Goal: Task Accomplishment & Management: Manage account settings

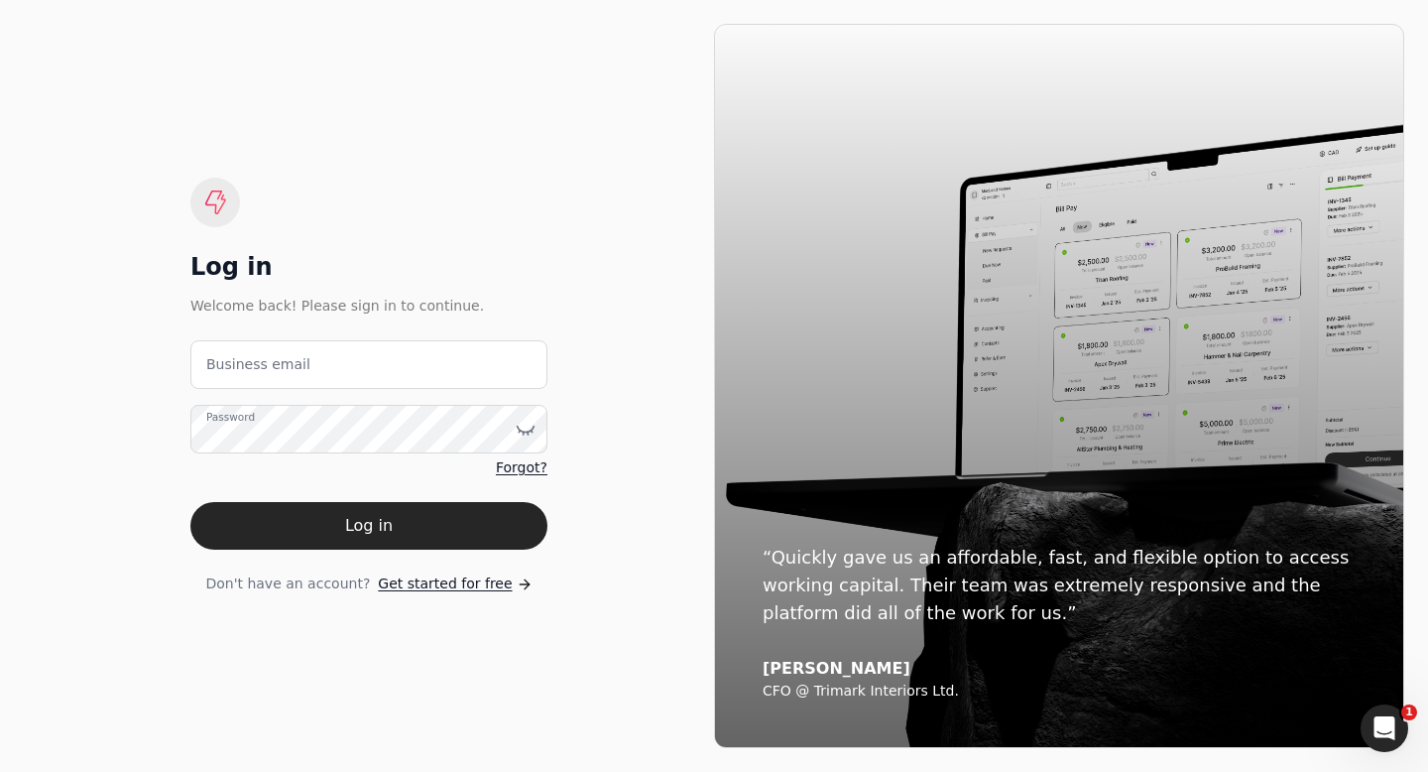
click at [224, 365] on label "Business email" at bounding box center [258, 364] width 104 height 21
click at [224, 365] on email "Business email" at bounding box center [368, 364] width 357 height 49
type email "[EMAIL_ADDRESS][DOMAIN_NAME]"
click at [230, 425] on label "Password" at bounding box center [230, 418] width 49 height 16
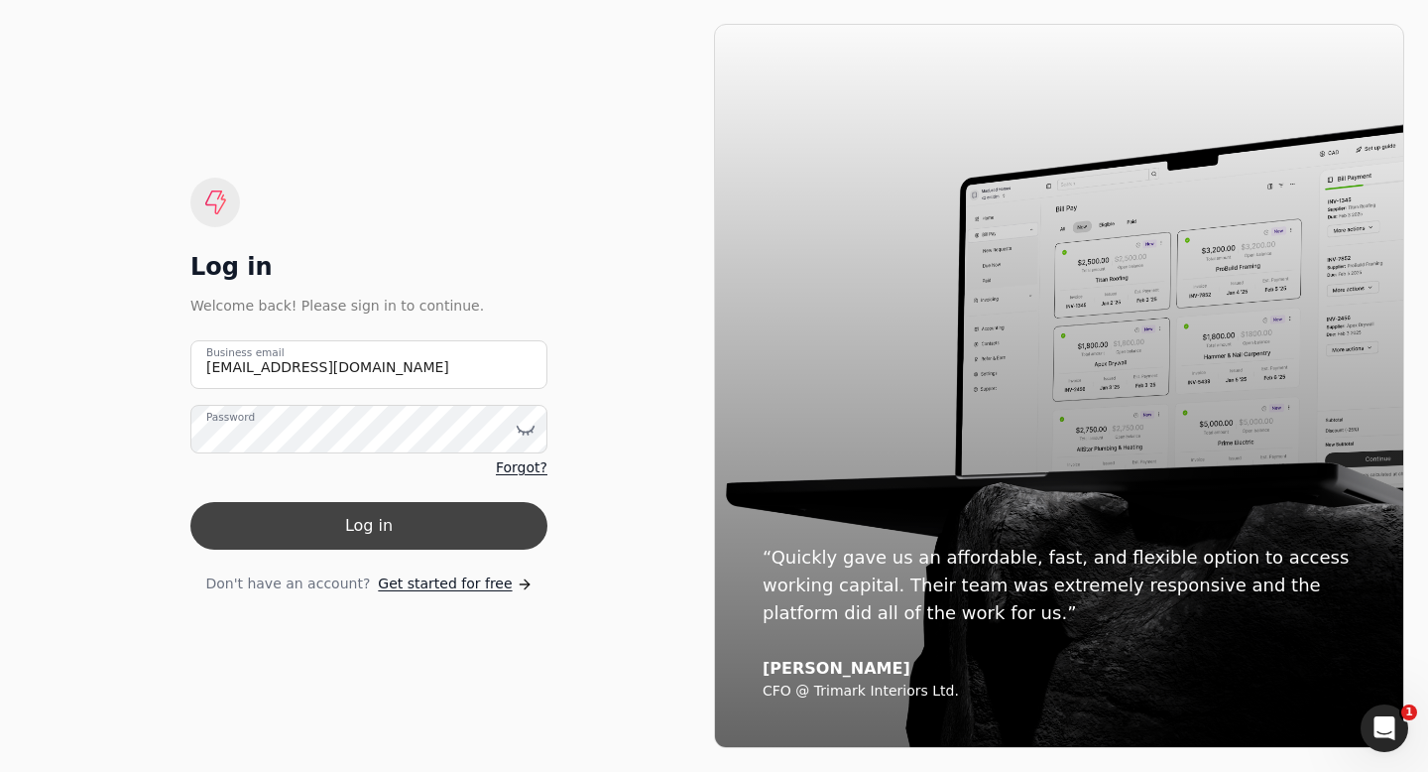
click at [225, 527] on button "Log in" at bounding box center [368, 526] width 357 height 48
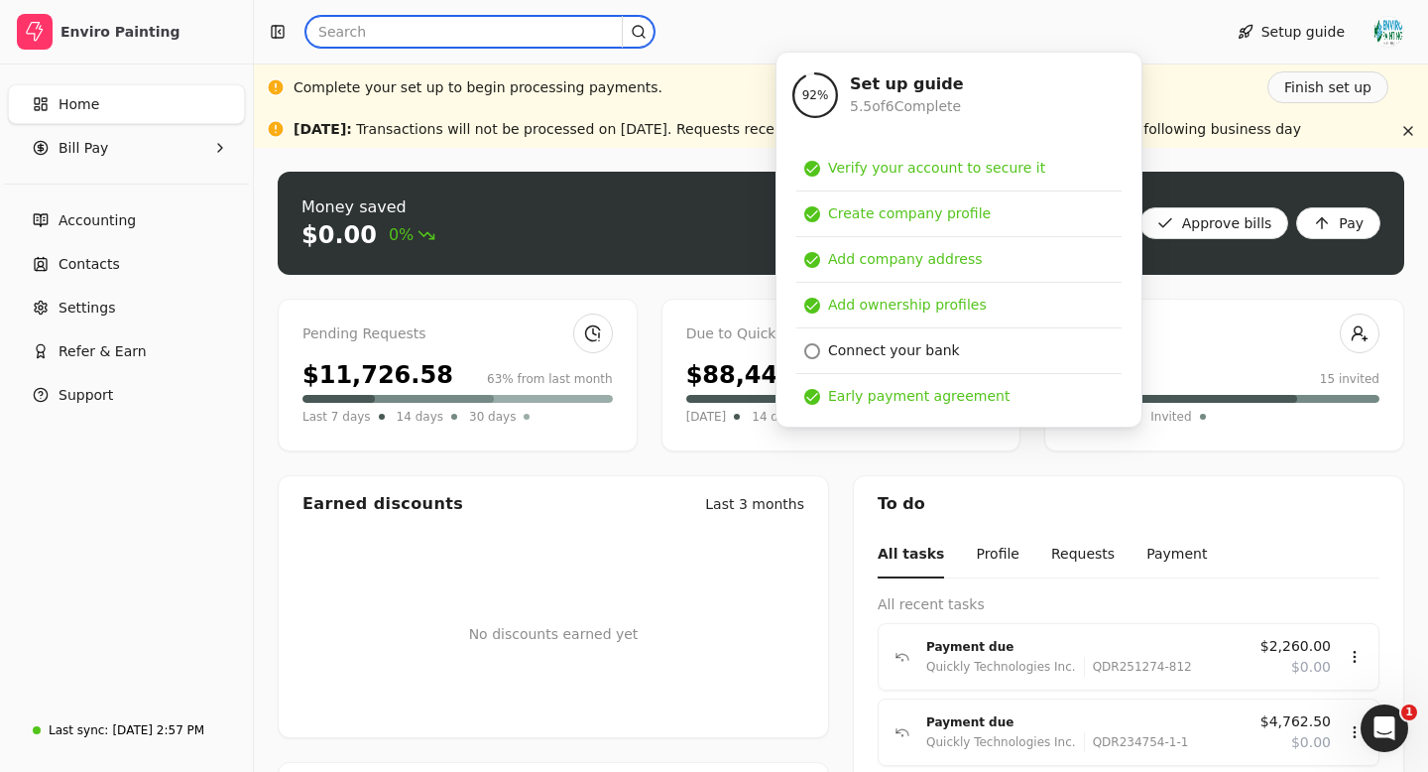
click at [356, 36] on input "text" at bounding box center [479, 32] width 349 height 32
paste input "INVO137"
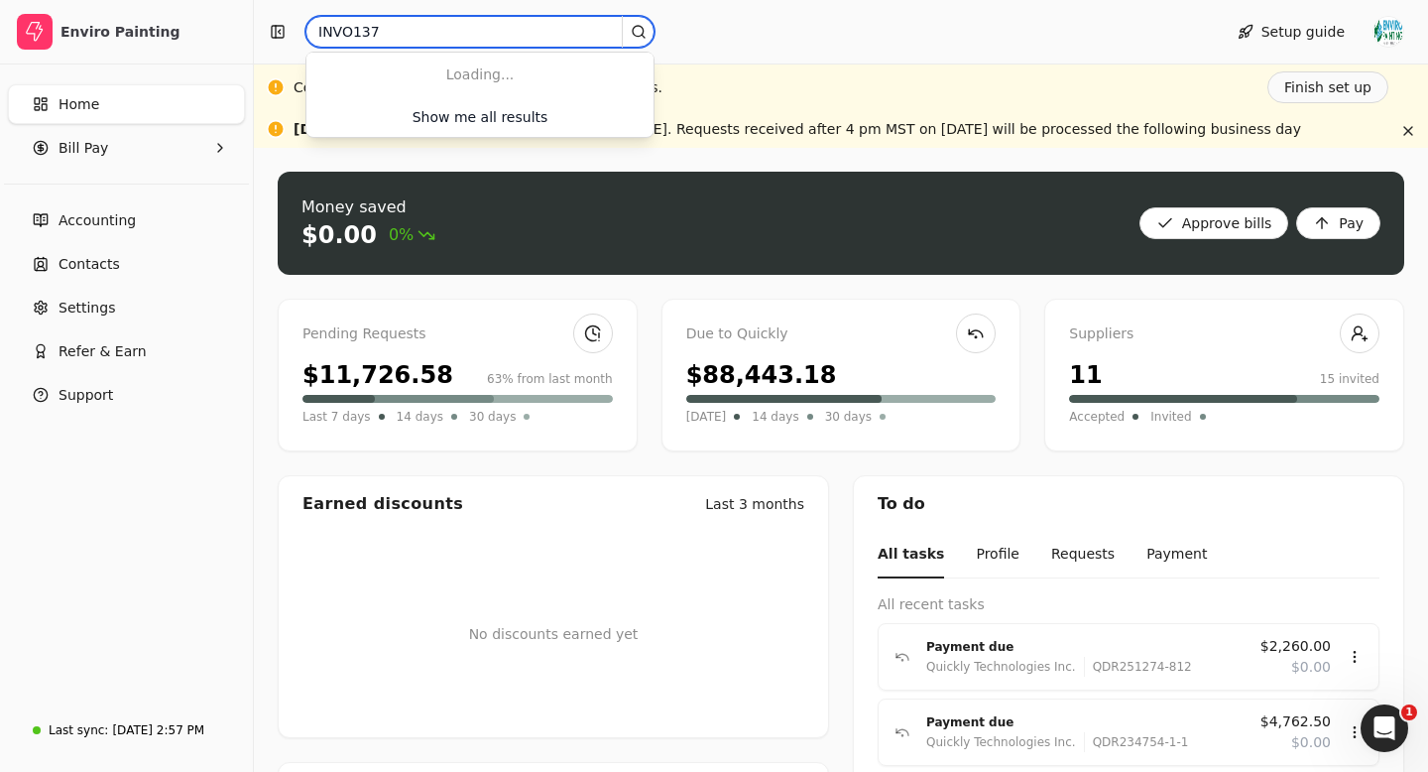
click at [351, 35] on input "INVO137" at bounding box center [479, 32] width 349 height 32
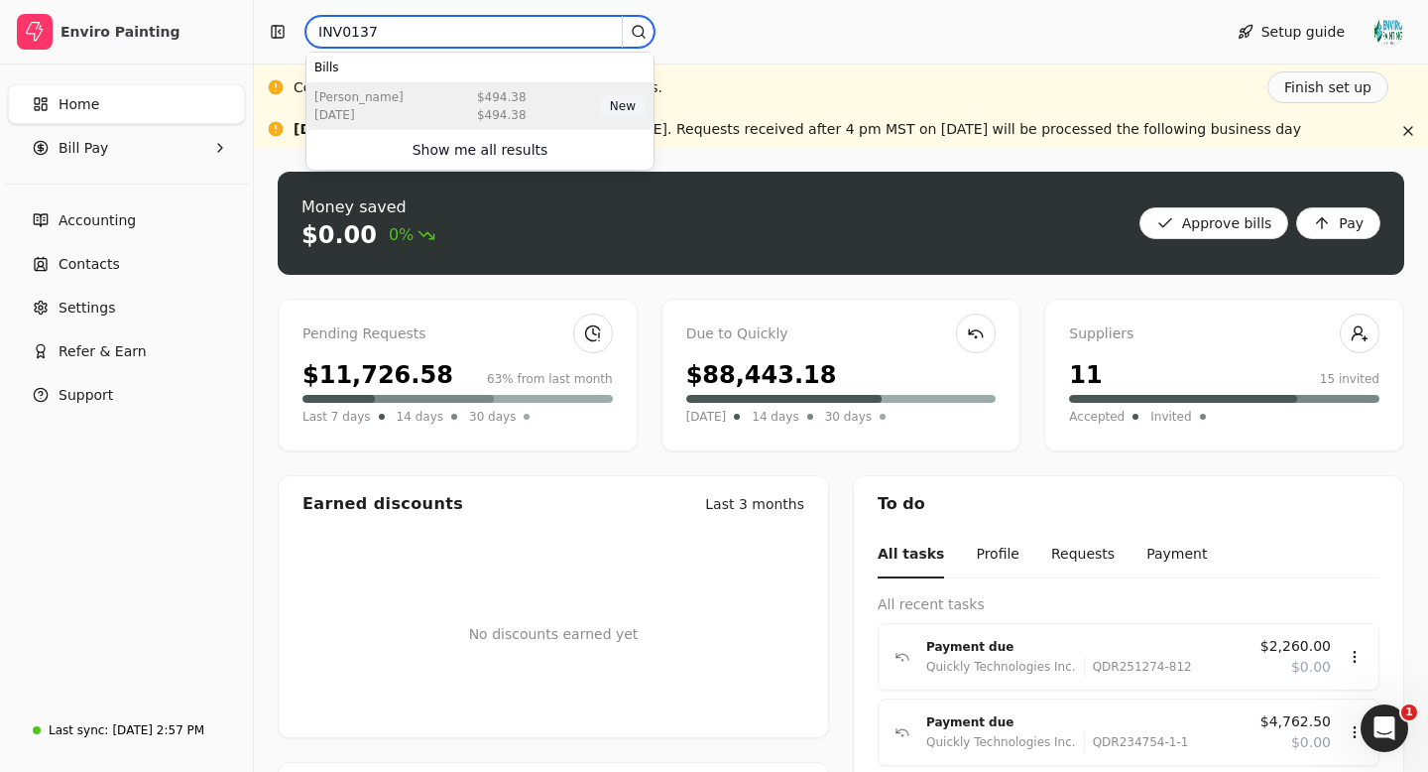
type input "INV0137"
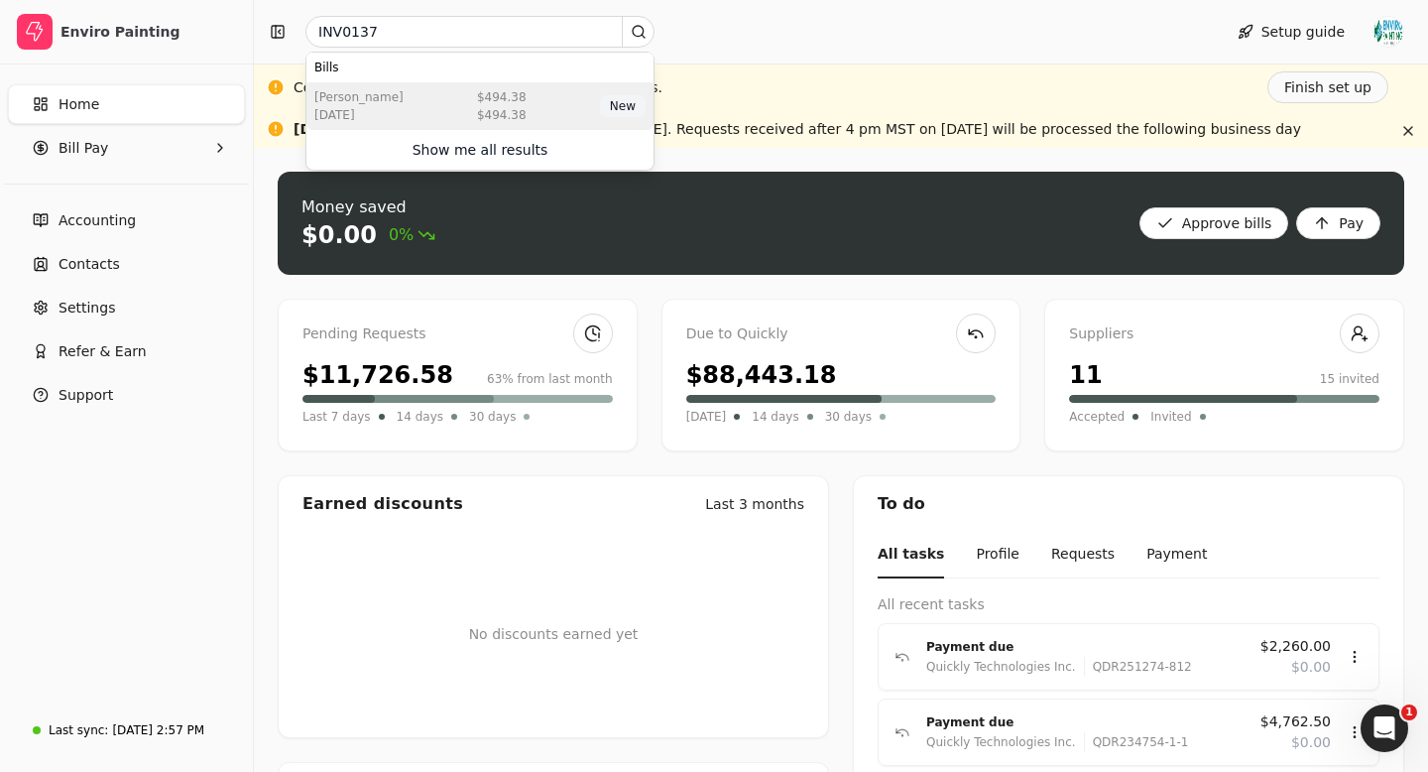
click at [511, 112] on div "$494.38" at bounding box center [502, 115] width 50 height 18
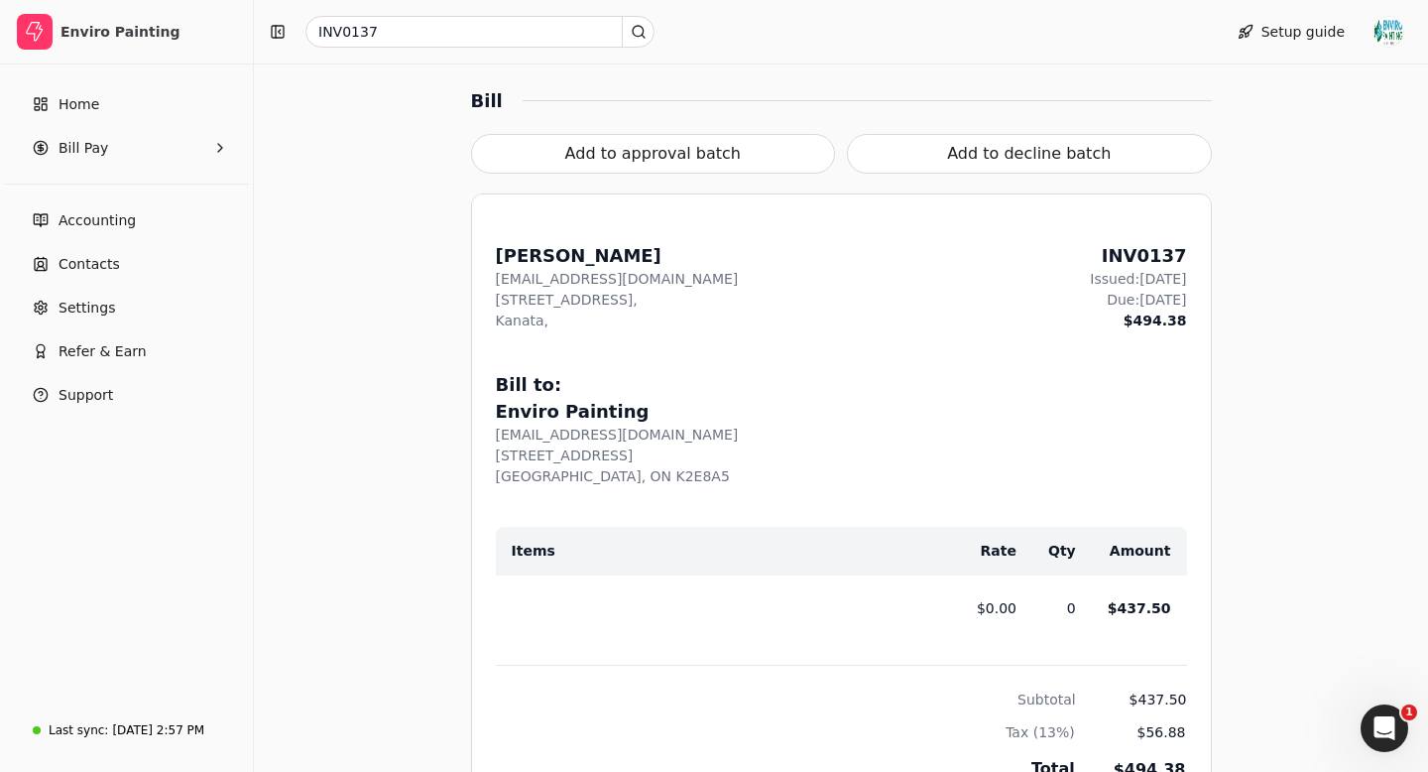
scroll to position [525, 0]
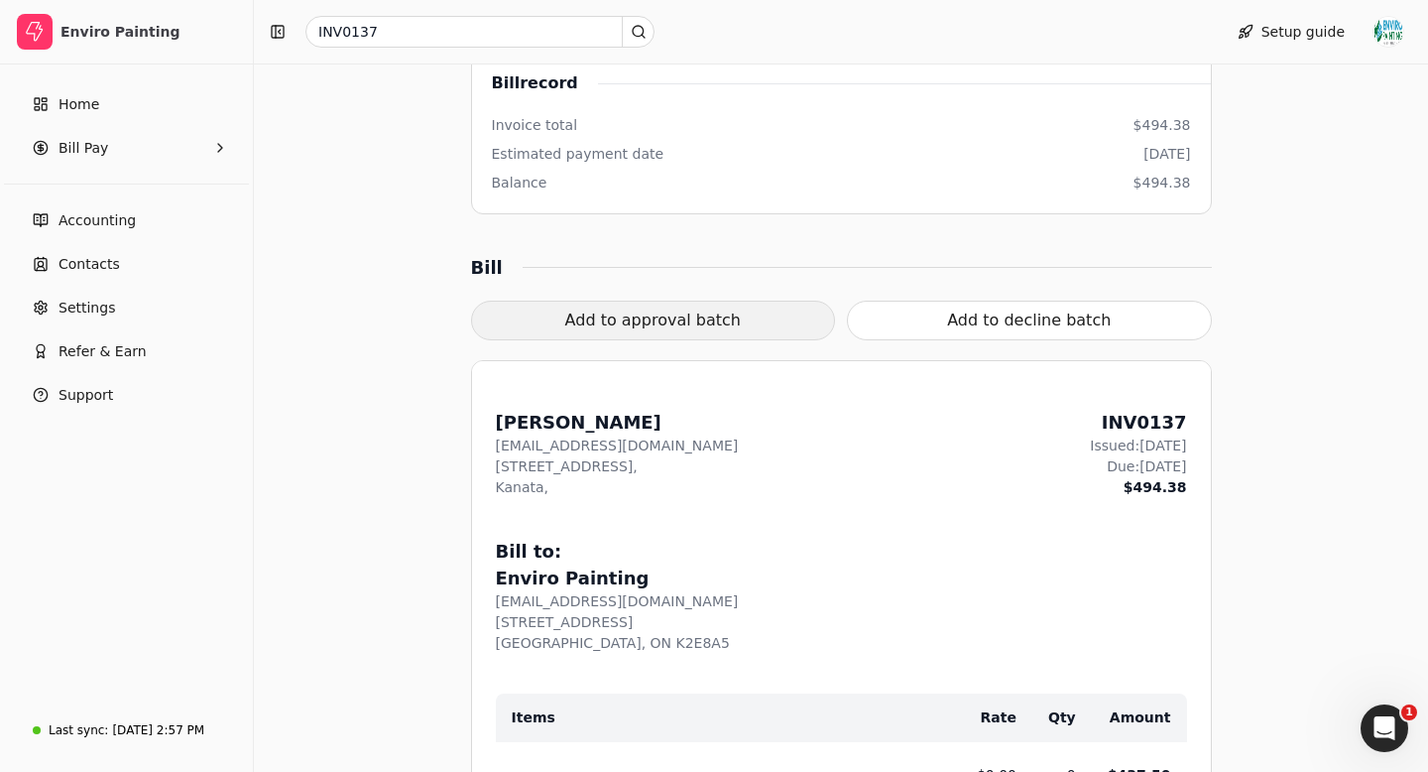
click at [677, 326] on button "Add to approval batch" at bounding box center [653, 321] width 365 height 40
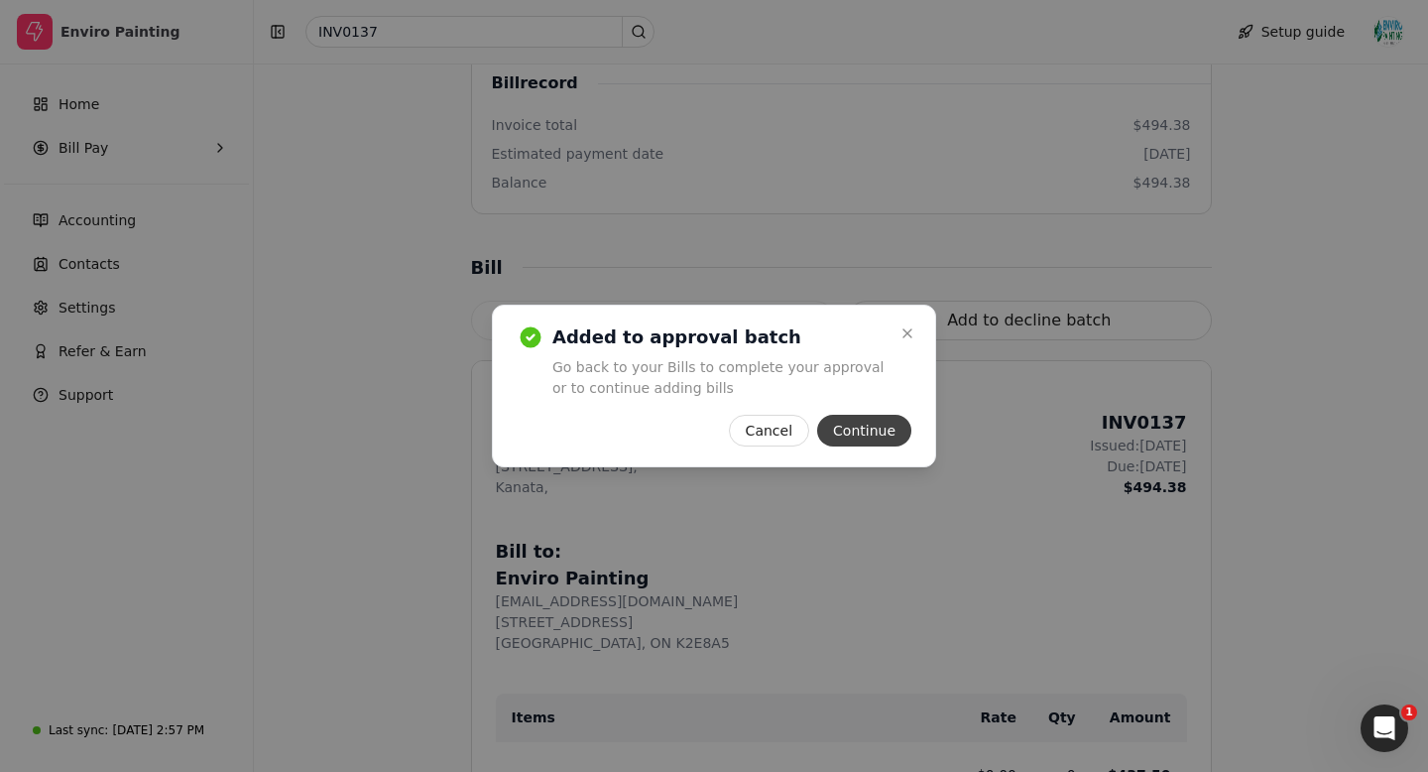
click at [872, 432] on button "Continue" at bounding box center [864, 431] width 94 height 32
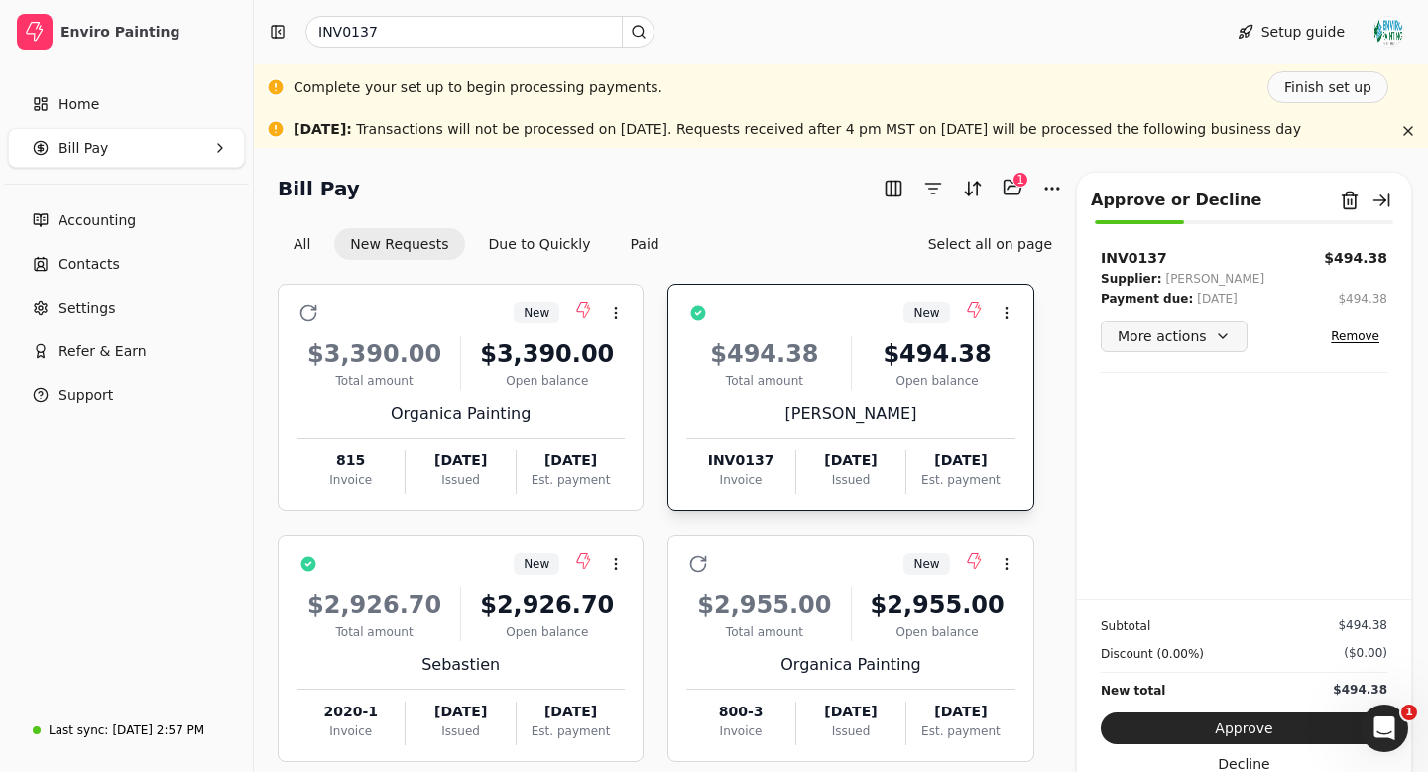
click at [1176, 344] on button "More actions" at bounding box center [1174, 336] width 147 height 32
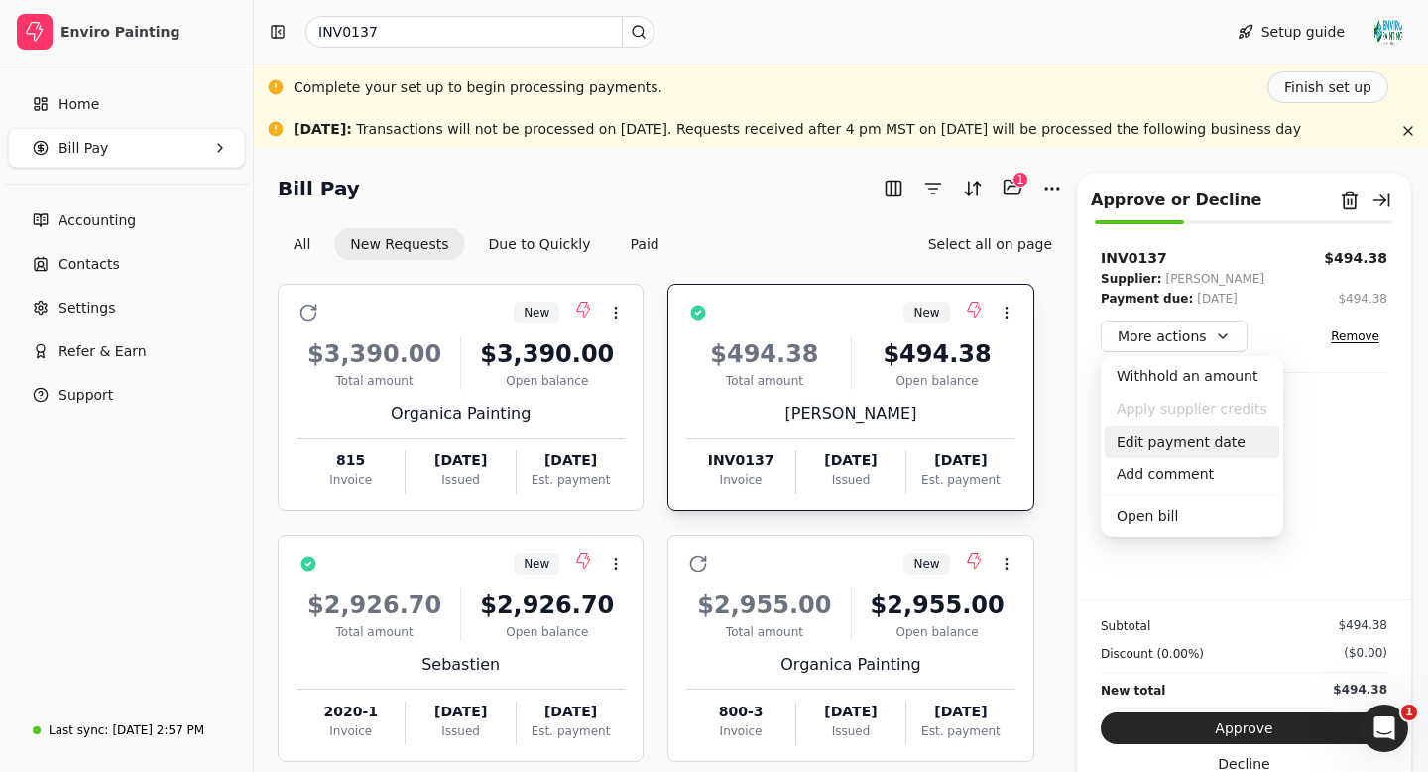
click at [1193, 445] on div "Edit payment date" at bounding box center [1192, 441] width 175 height 33
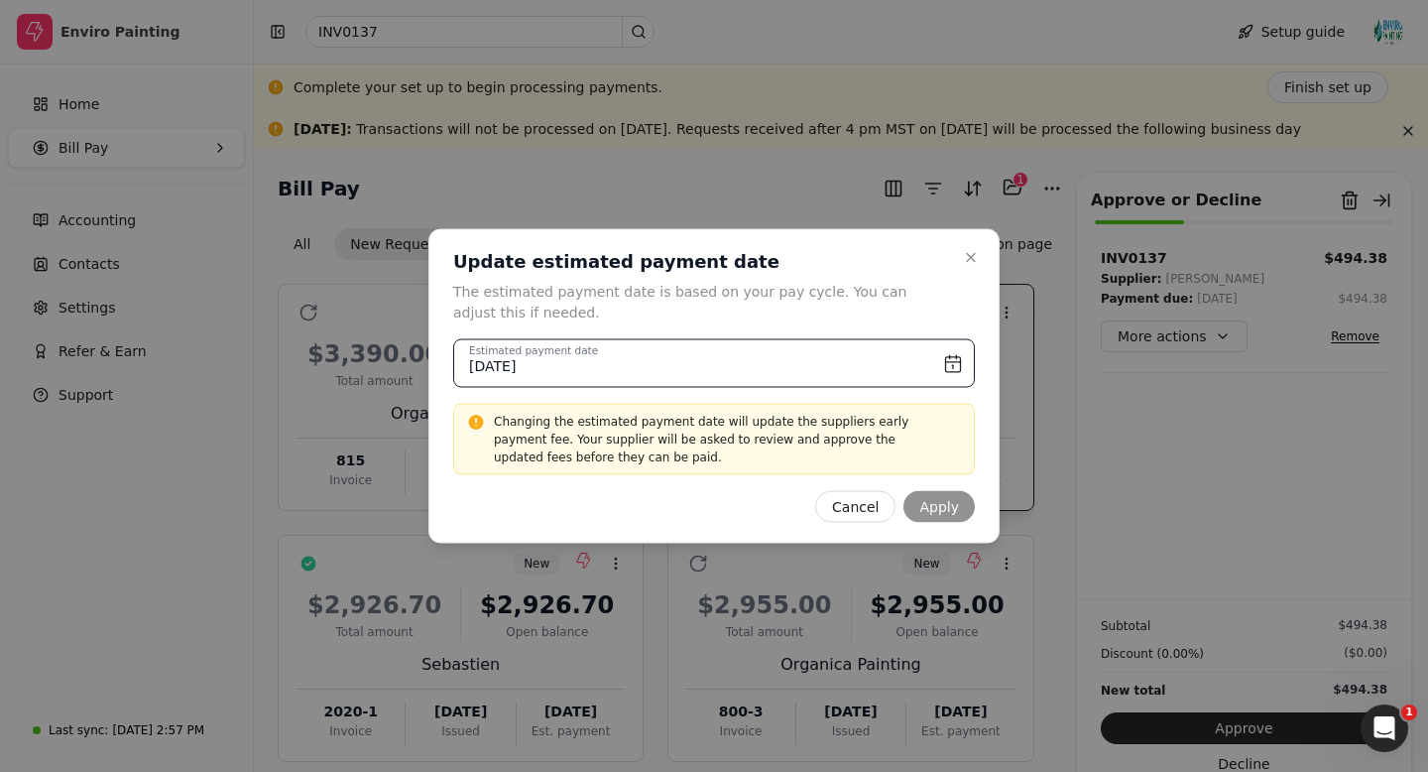
click at [952, 362] on input "[DATE]" at bounding box center [714, 363] width 522 height 49
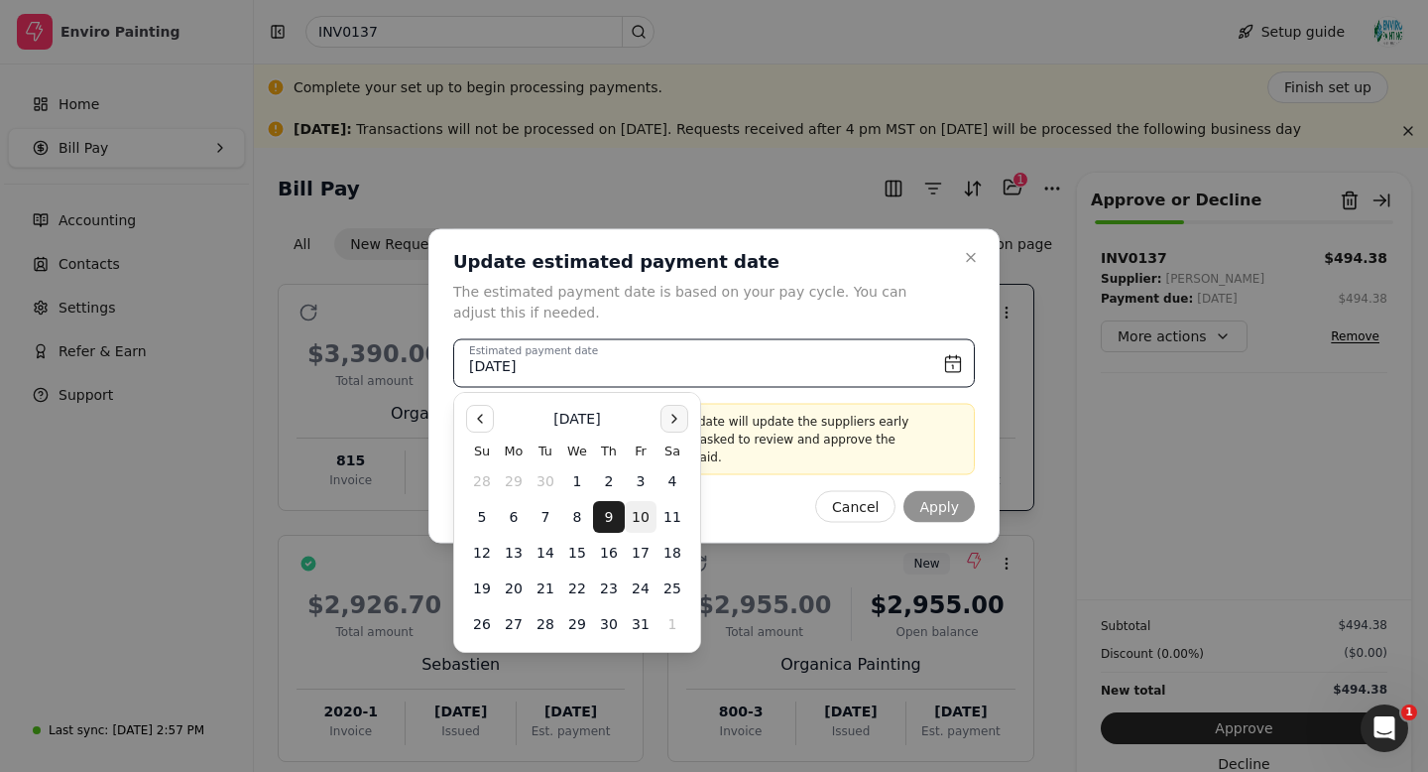
click at [672, 416] on button "Go to the Next Month" at bounding box center [675, 419] width 28 height 28
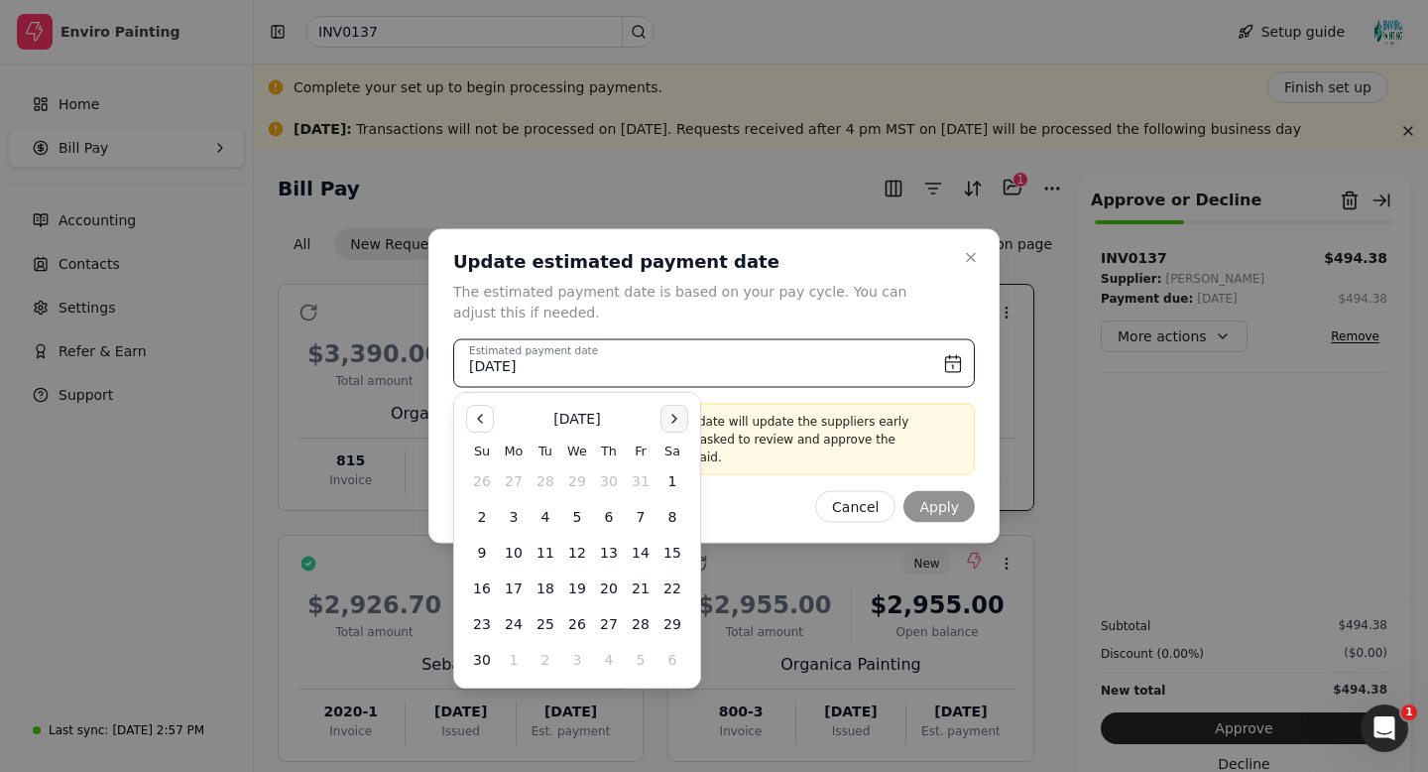
click at [672, 416] on button "Go to the Next Month" at bounding box center [675, 419] width 28 height 28
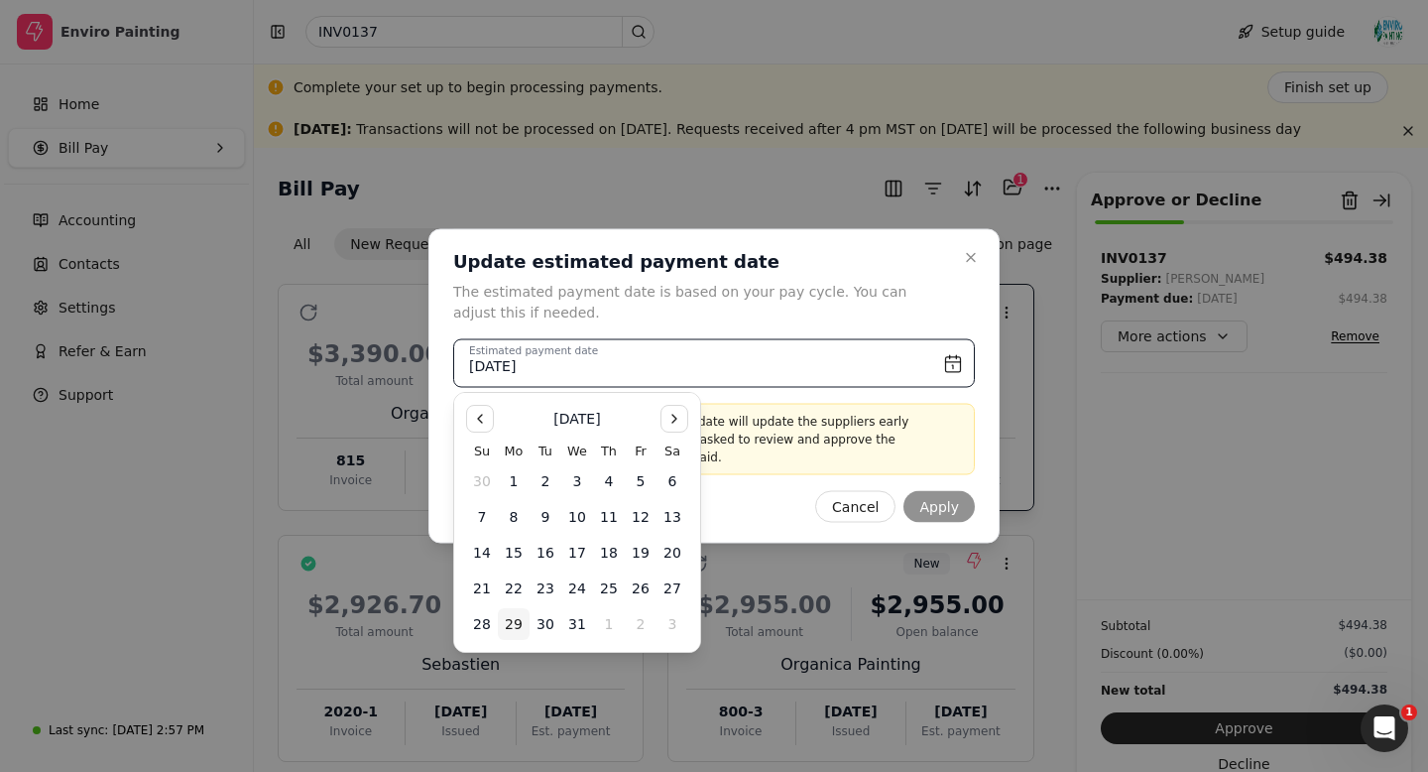
click at [517, 628] on button "29" at bounding box center [514, 624] width 32 height 32
type input "[DATE]"
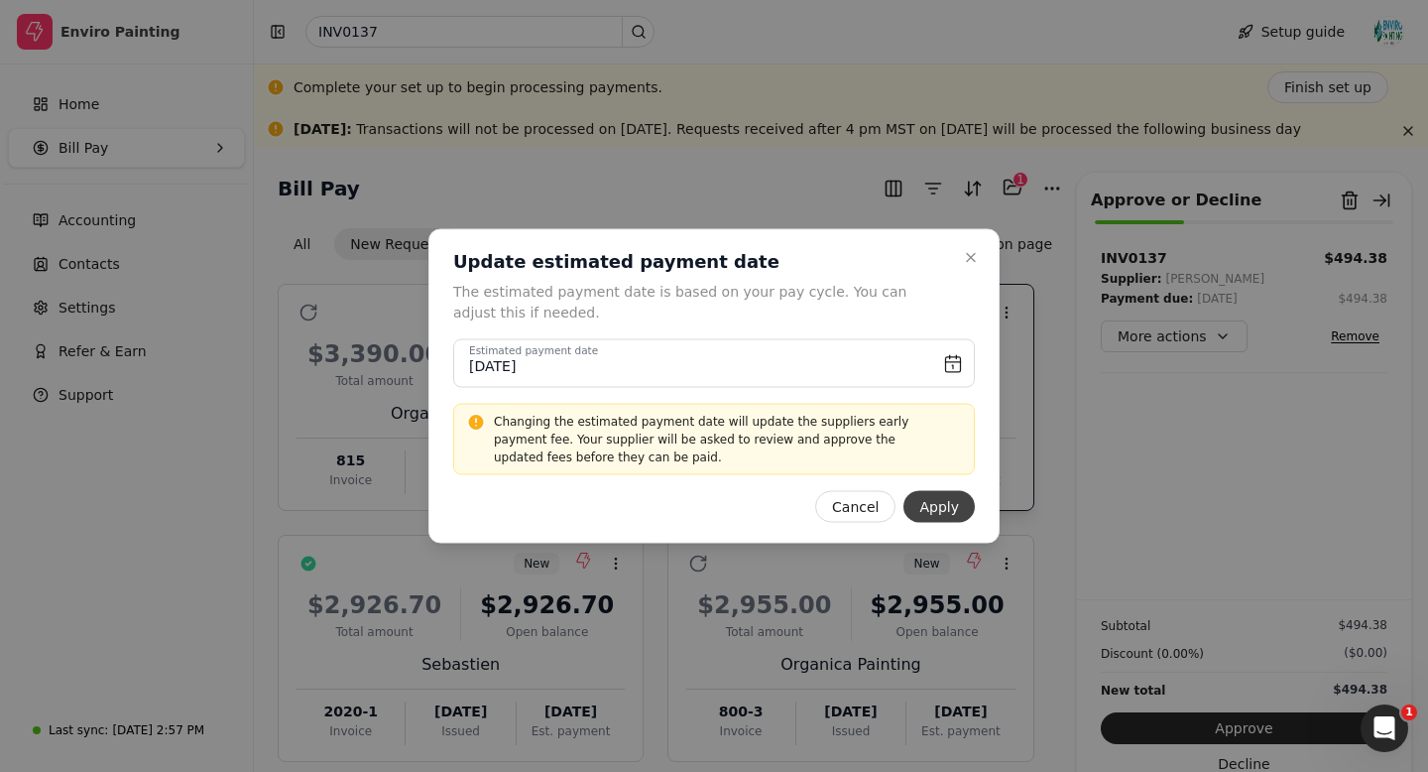
click at [954, 508] on button "Apply" at bounding box center [939, 507] width 71 height 32
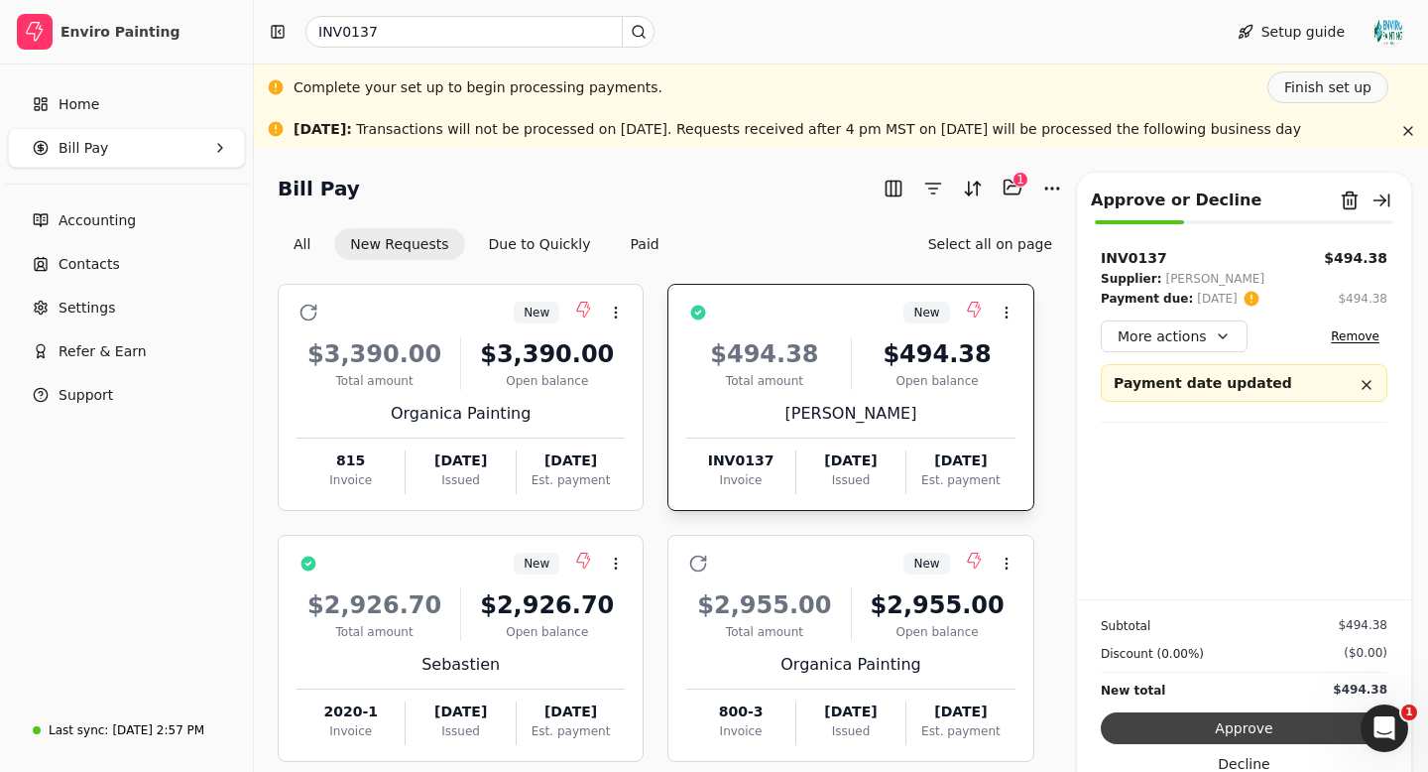
click at [1240, 731] on button "Approve" at bounding box center [1244, 728] width 287 height 32
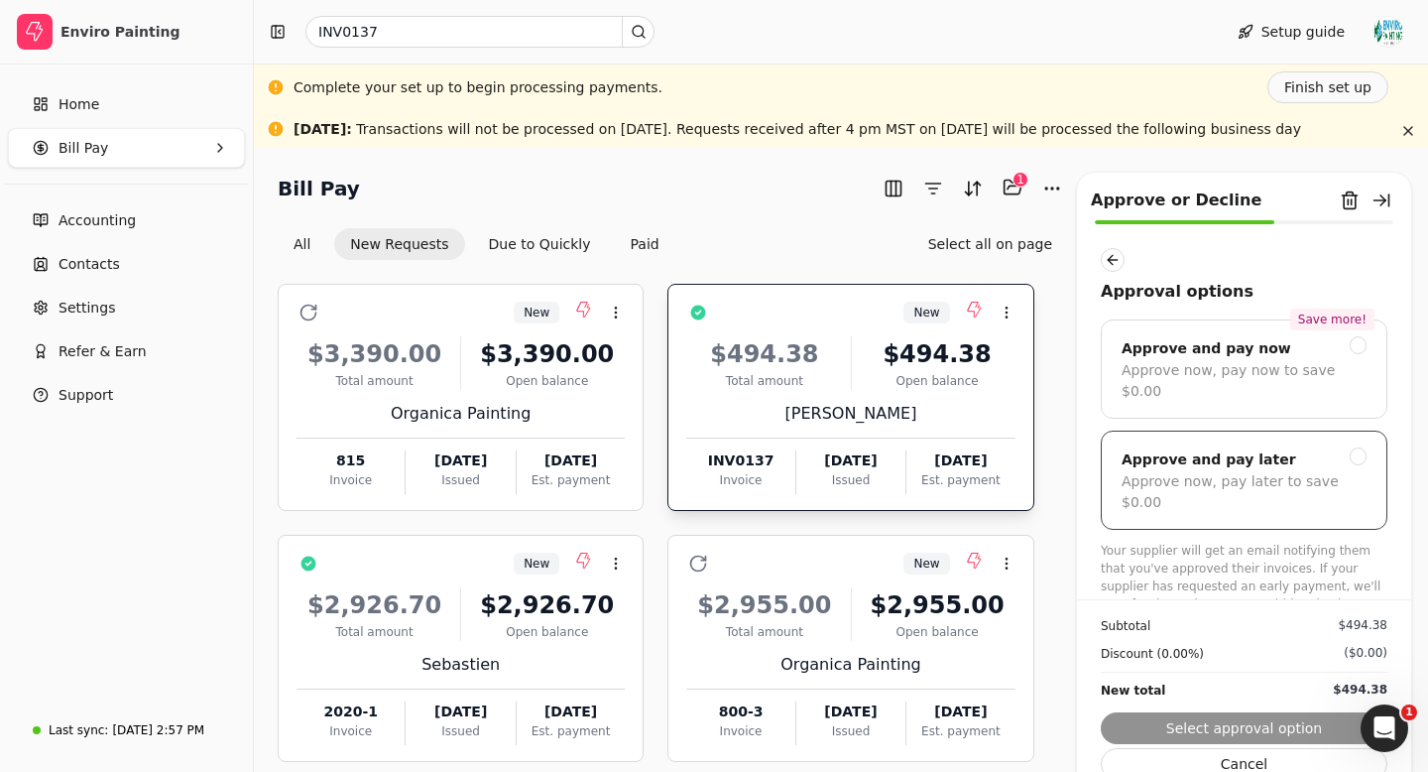
click at [1361, 447] on div at bounding box center [1359, 456] width 18 height 18
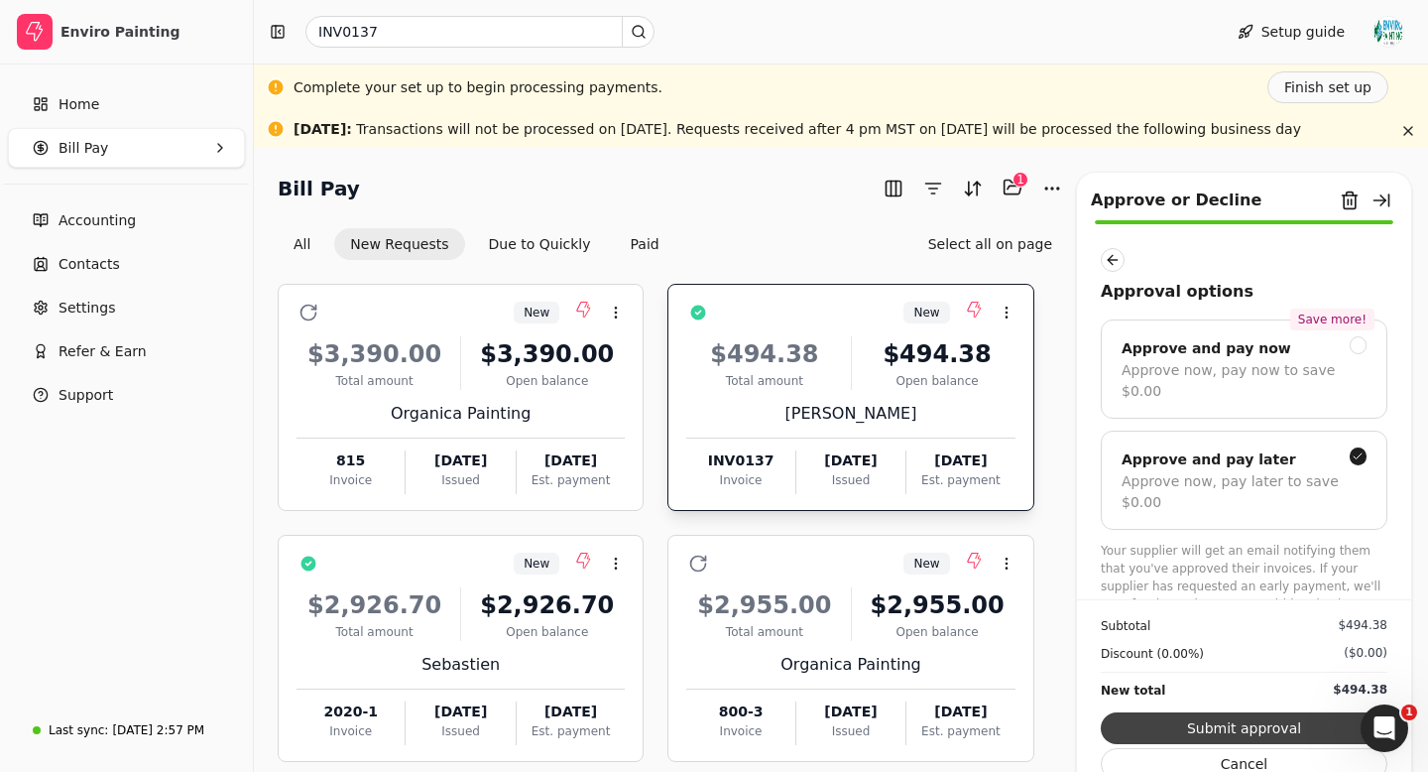
click at [1218, 729] on button "Submit approval" at bounding box center [1244, 728] width 287 height 32
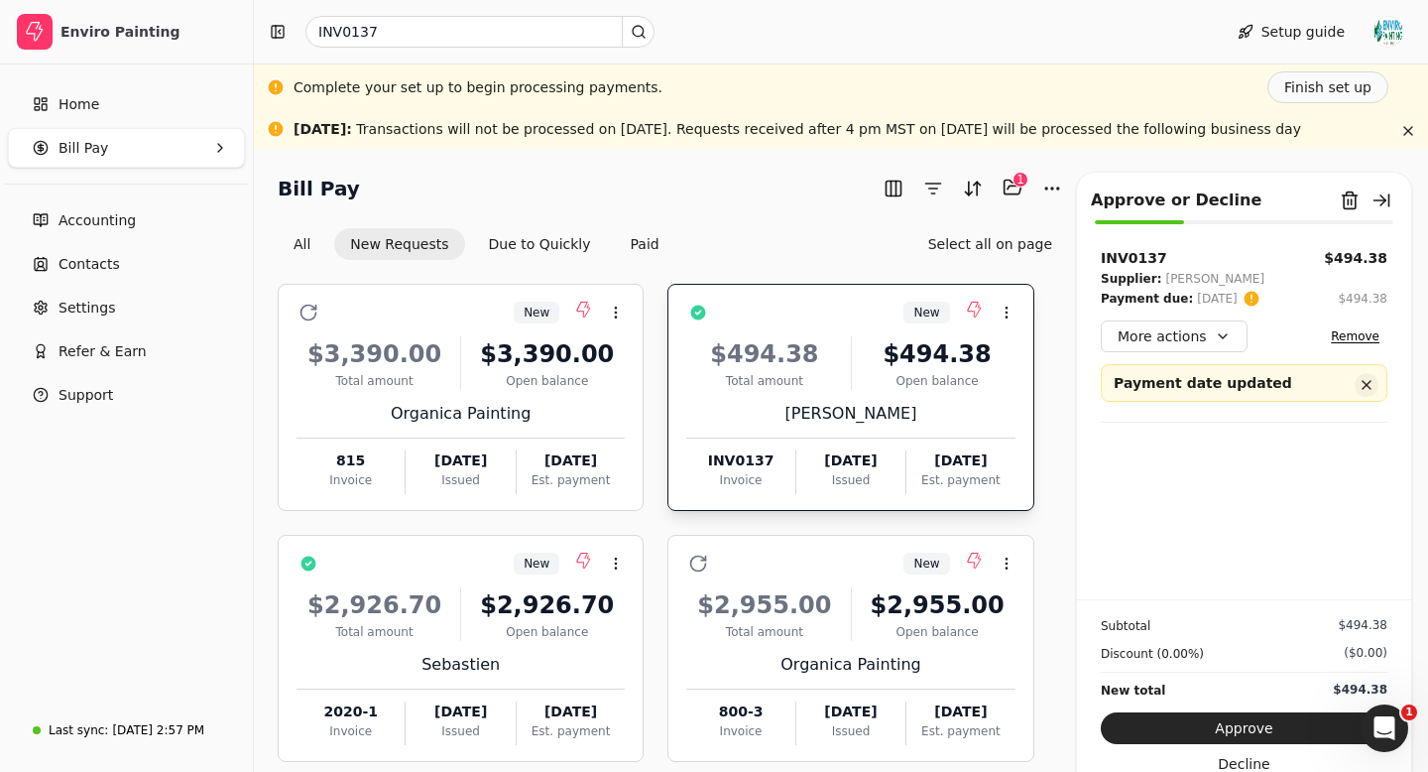
click at [1369, 380] on button "button" at bounding box center [1367, 385] width 24 height 24
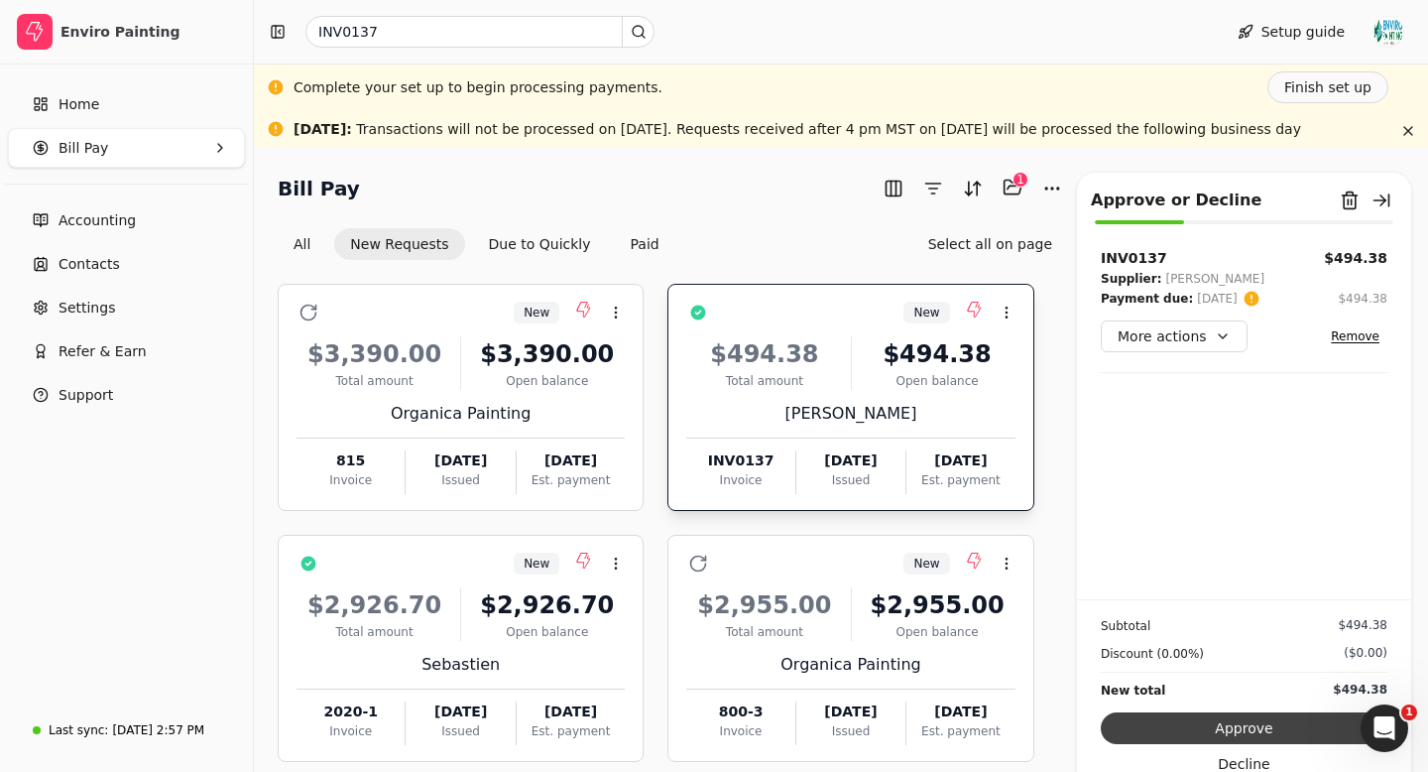
click at [1210, 729] on button "Approve" at bounding box center [1244, 728] width 287 height 32
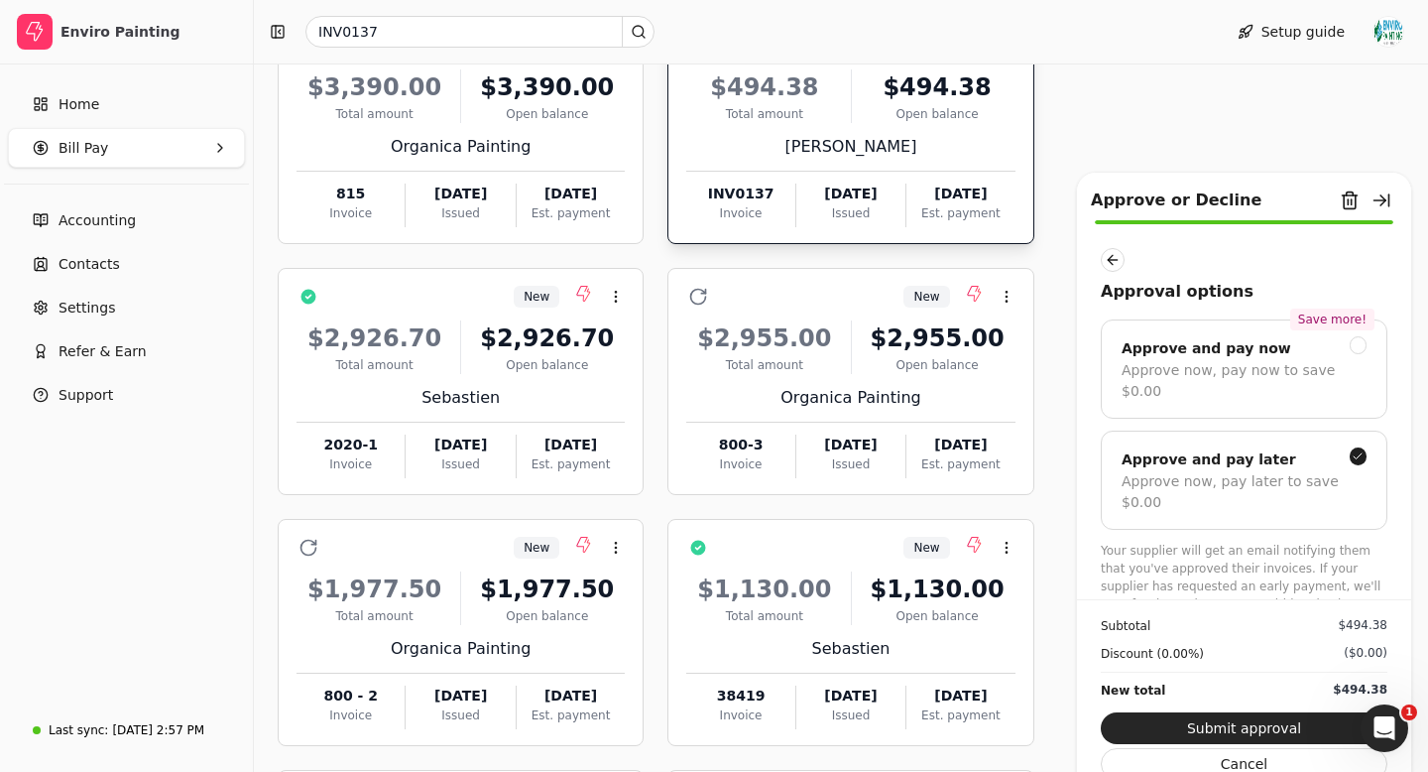
scroll to position [291, 0]
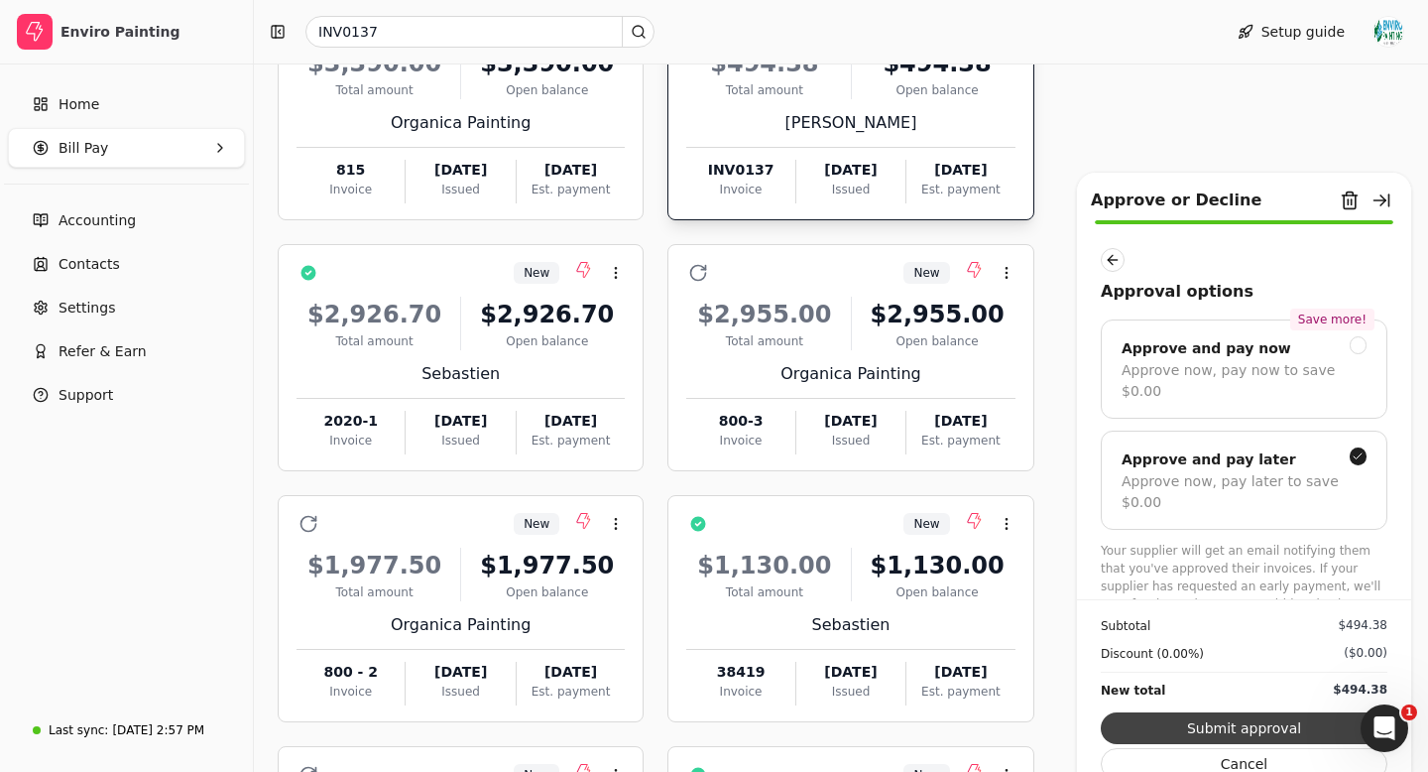
click at [1256, 732] on button "Submit approval" at bounding box center [1244, 728] width 287 height 32
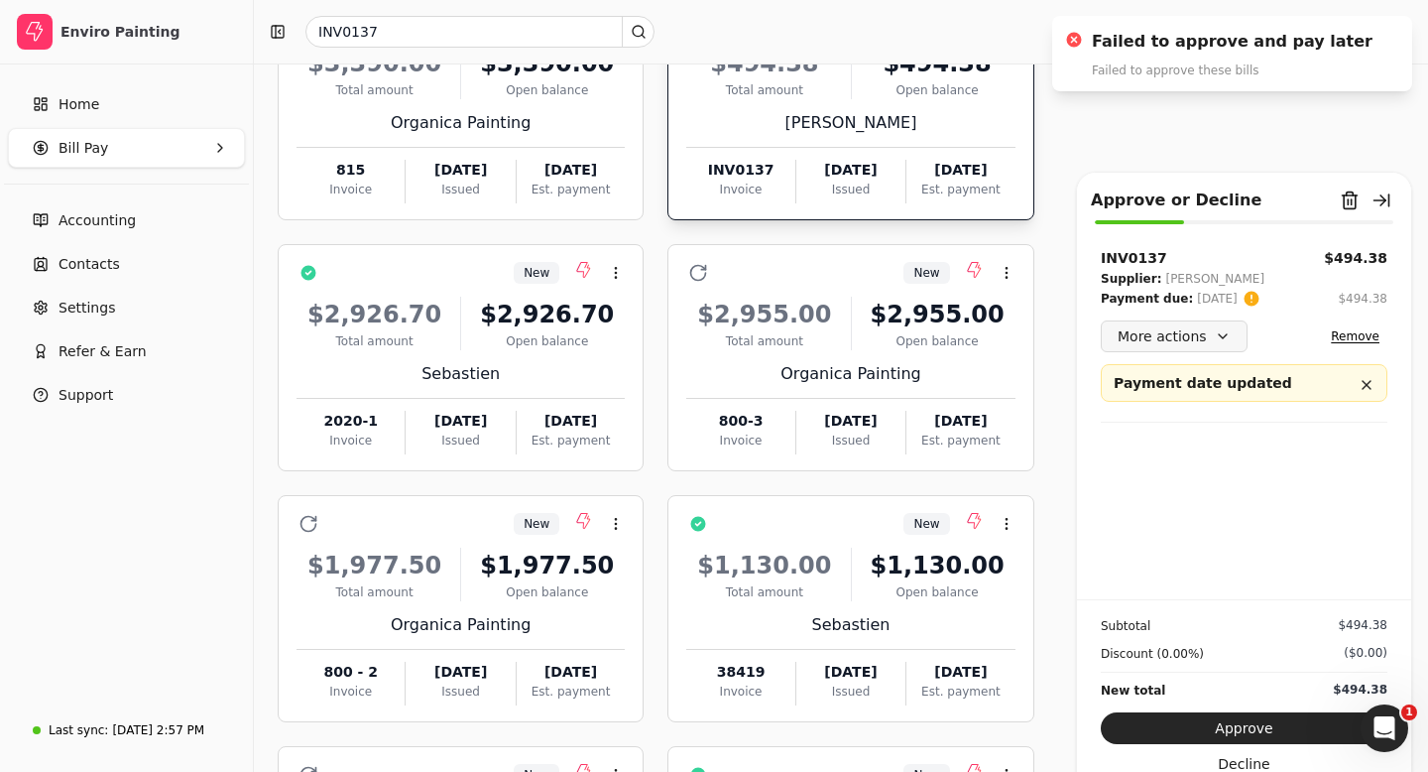
click at [1214, 336] on button "More actions" at bounding box center [1174, 336] width 147 height 32
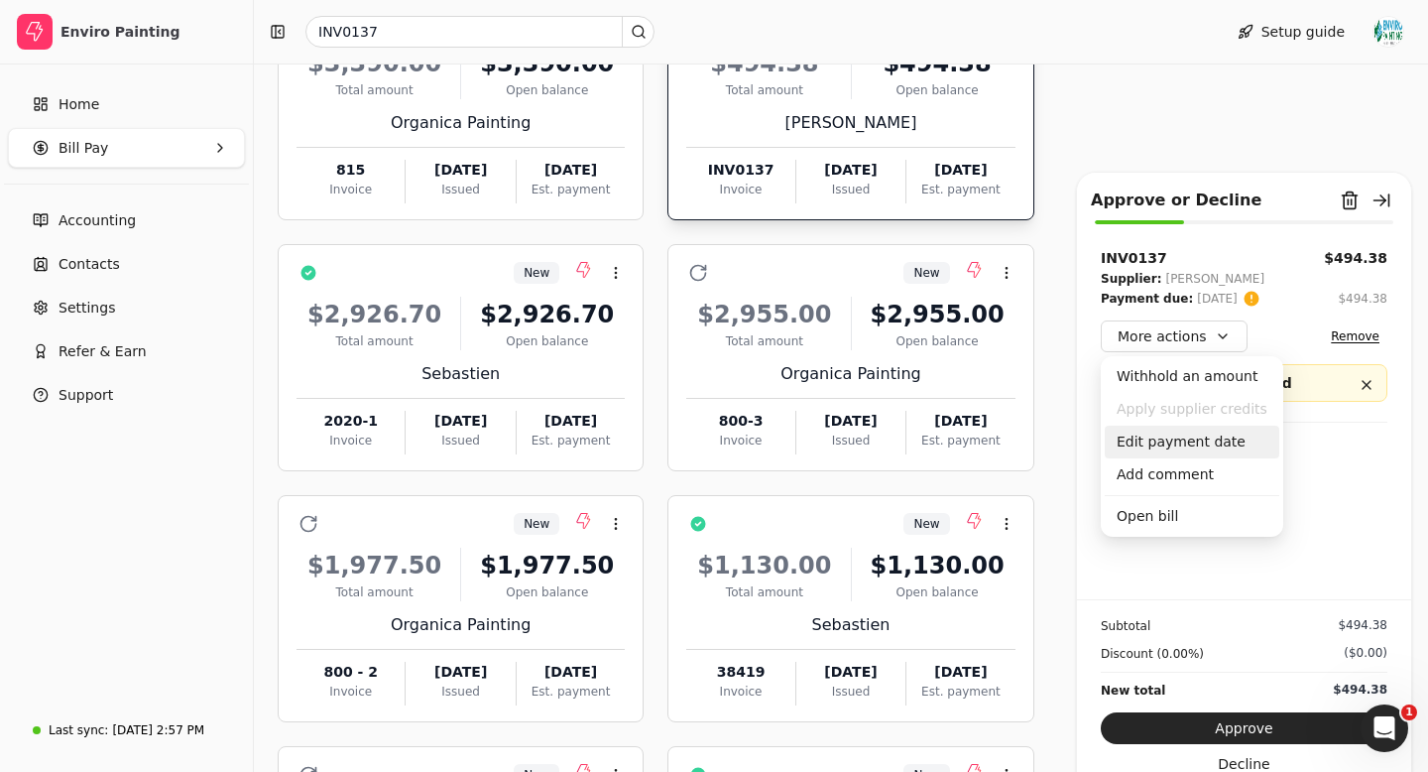
click at [1183, 443] on div "Edit payment date" at bounding box center [1192, 441] width 175 height 33
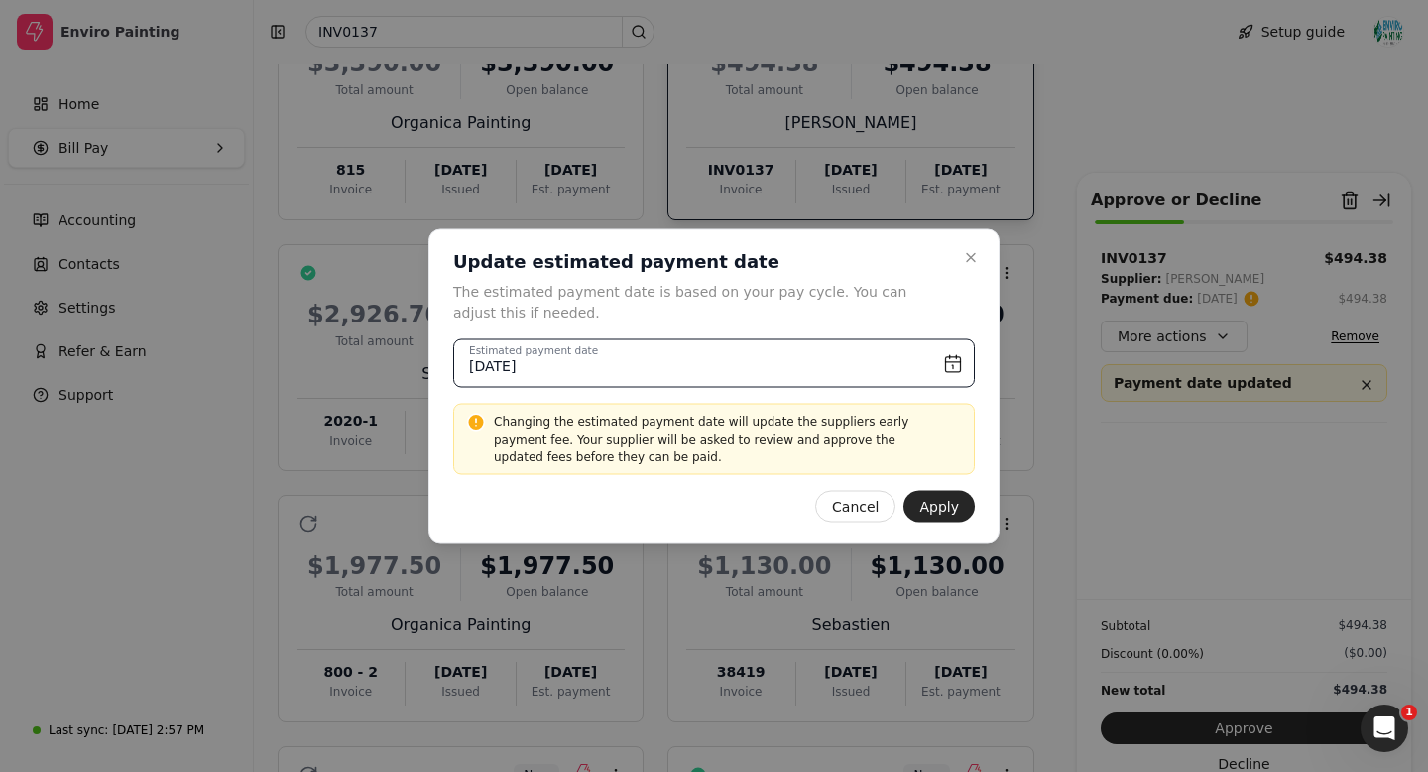
click at [951, 359] on input "[DATE]" at bounding box center [714, 363] width 522 height 49
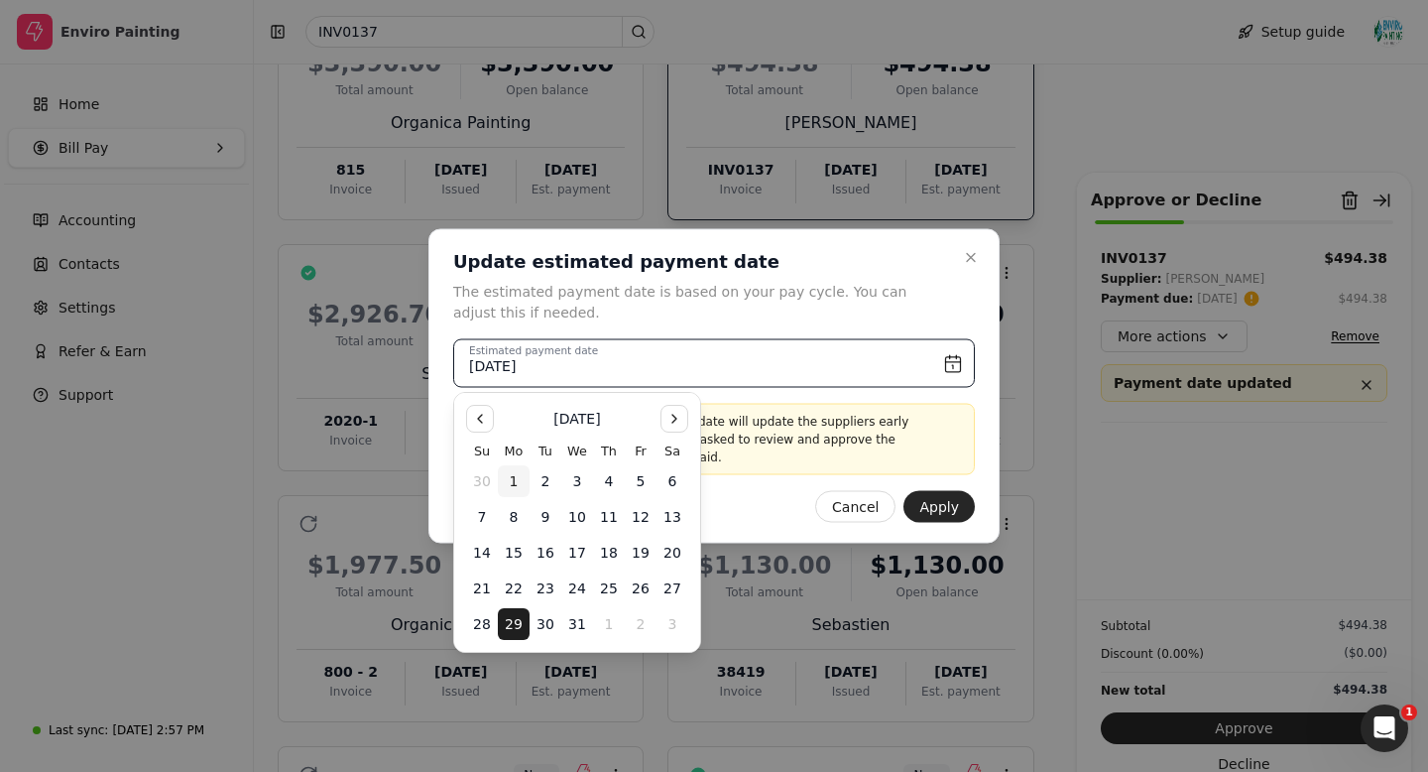
click at [509, 474] on button "1" at bounding box center [514, 481] width 32 height 32
type input "[DATE]"
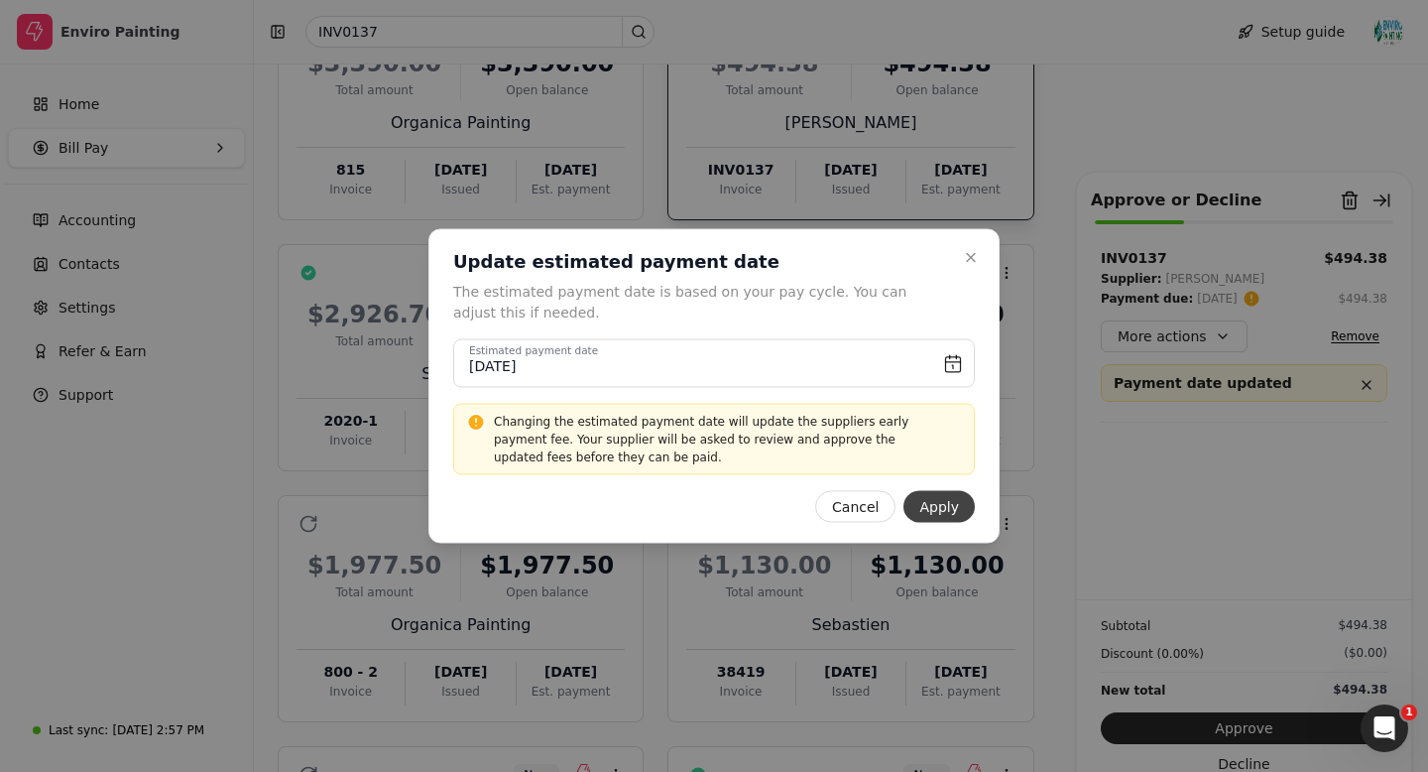
click at [941, 517] on button "Apply" at bounding box center [939, 507] width 71 height 32
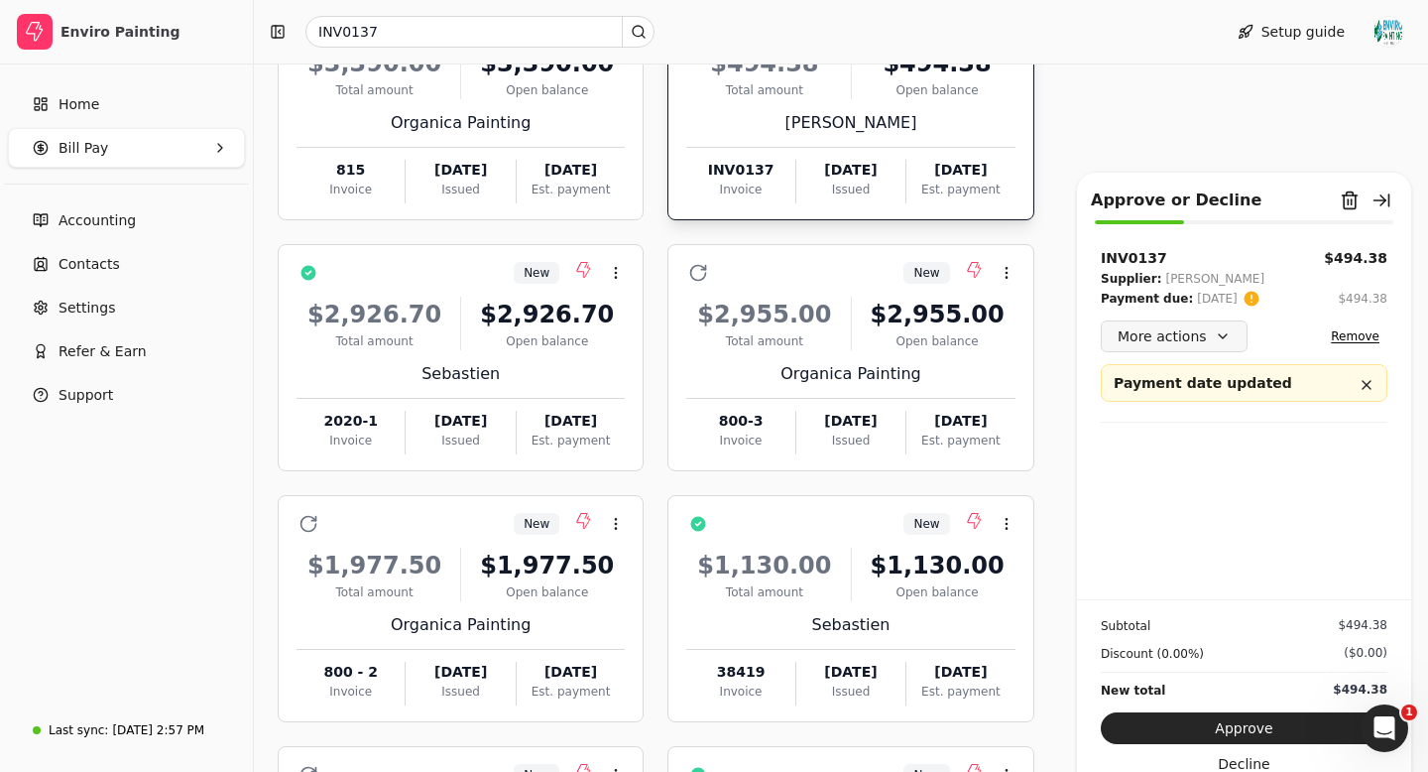
click at [1209, 337] on button "More actions" at bounding box center [1174, 336] width 147 height 32
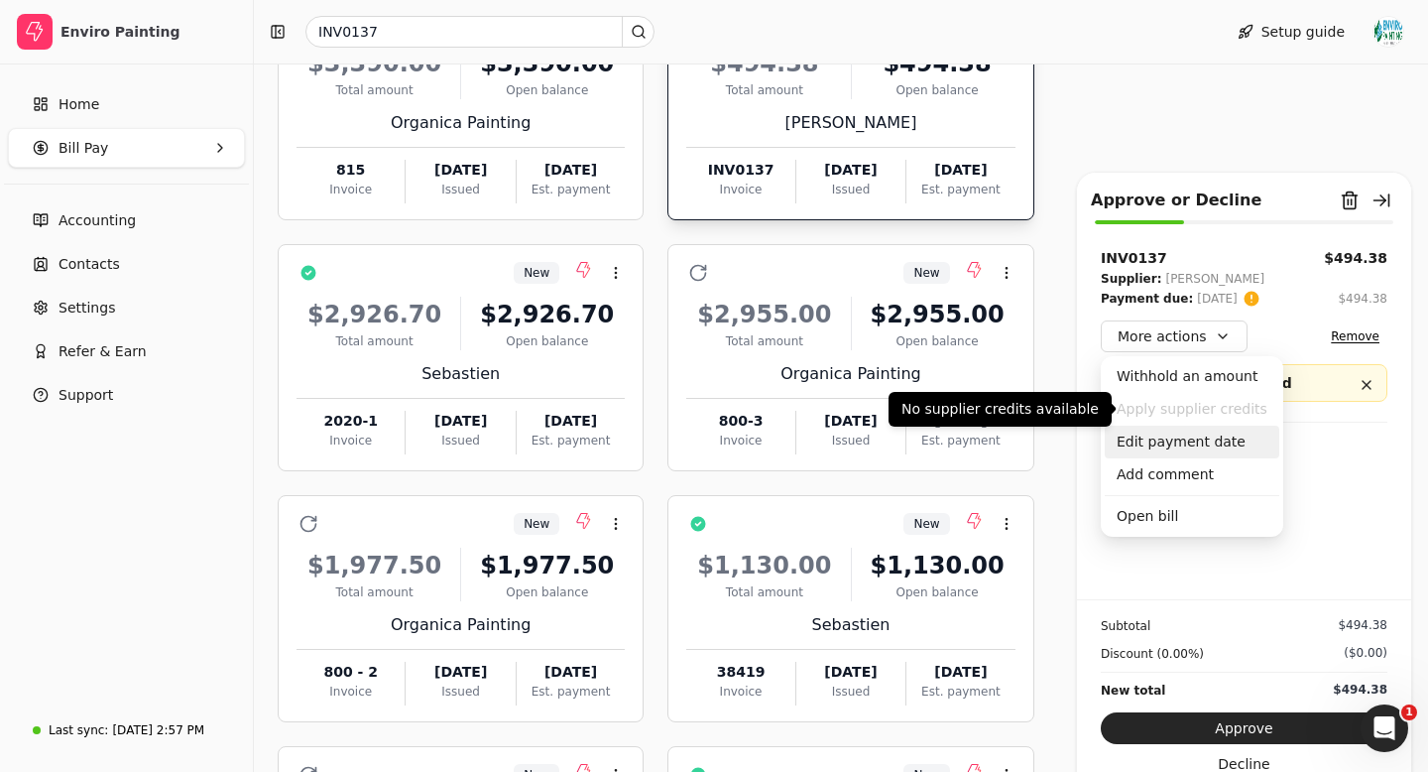
click at [1155, 434] on div "Edit payment date" at bounding box center [1192, 441] width 175 height 33
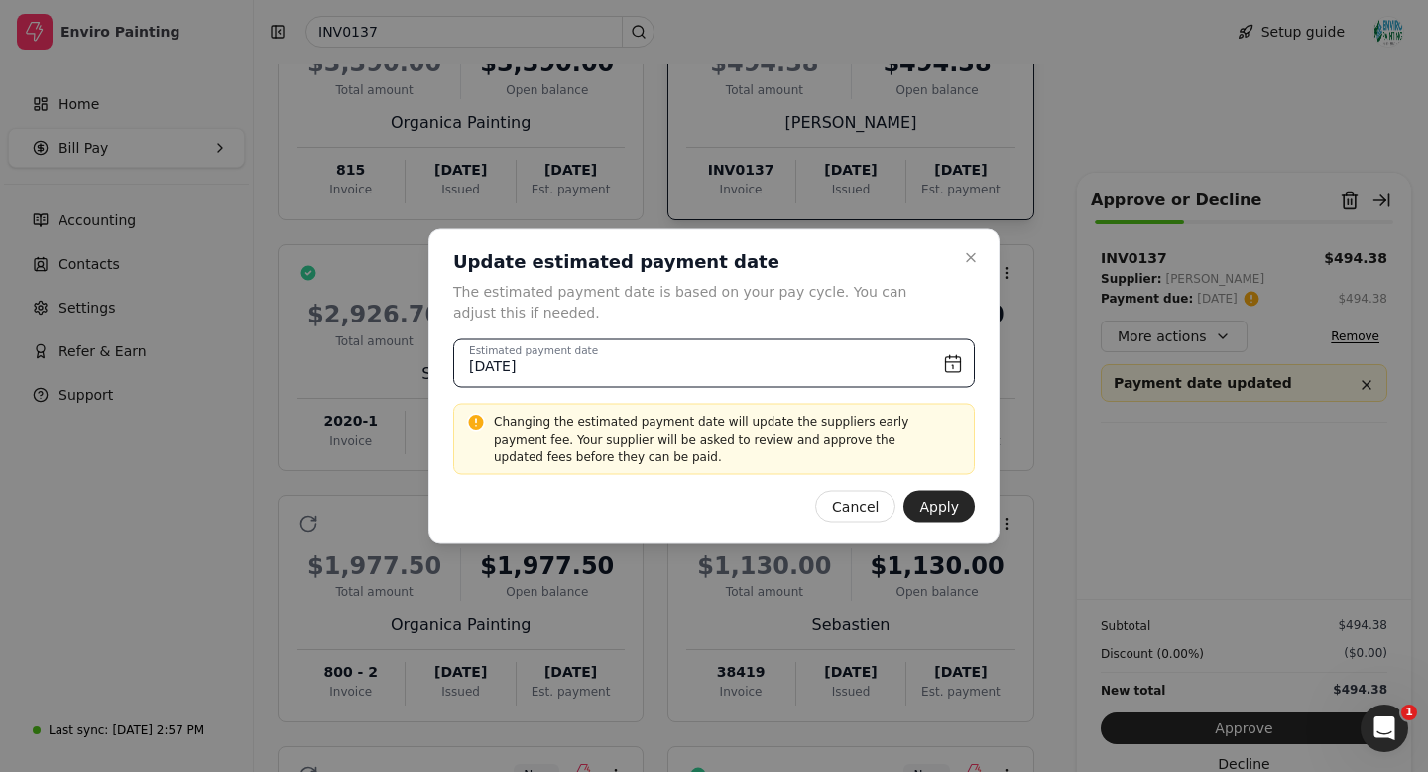
click at [951, 368] on input "[DATE]" at bounding box center [714, 363] width 522 height 49
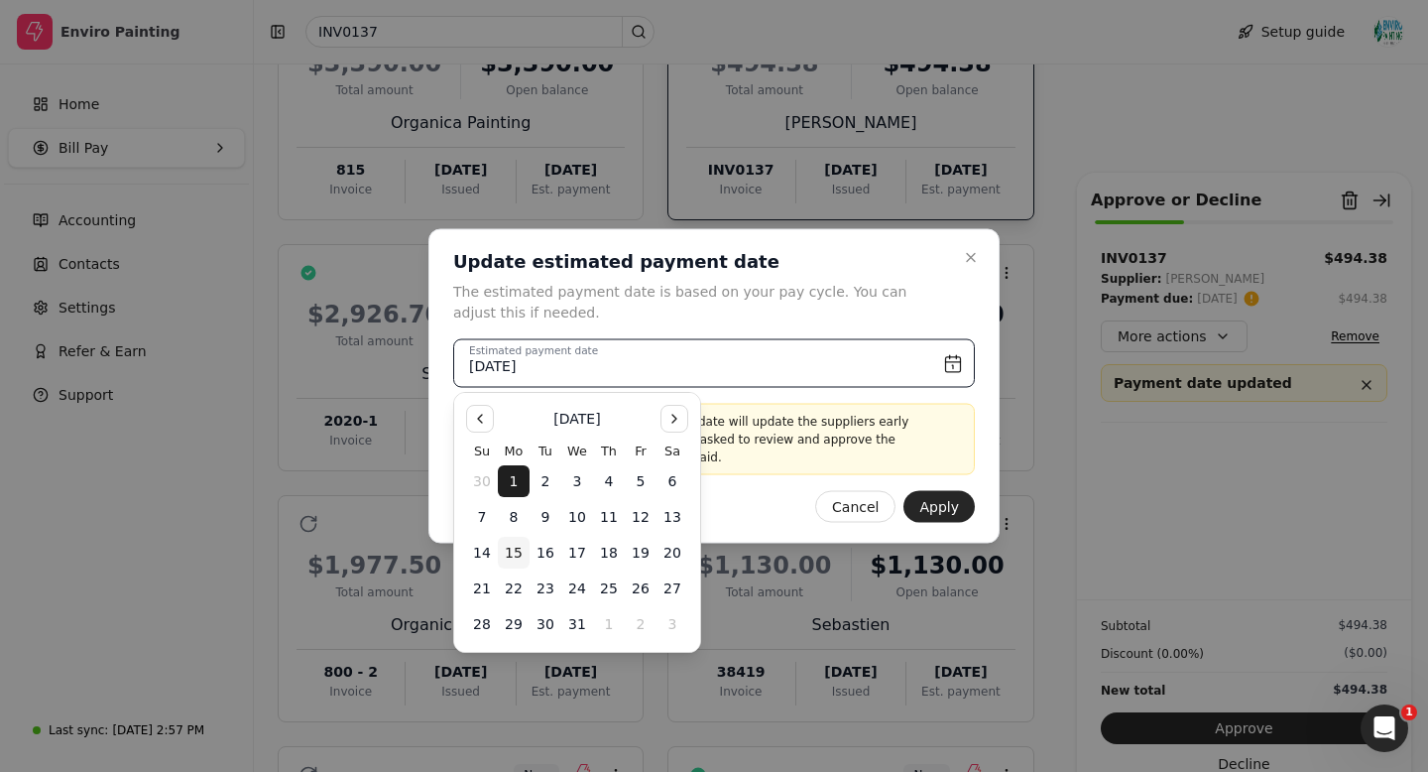
click at [517, 553] on button "15" at bounding box center [514, 553] width 32 height 32
type input "[DATE]"
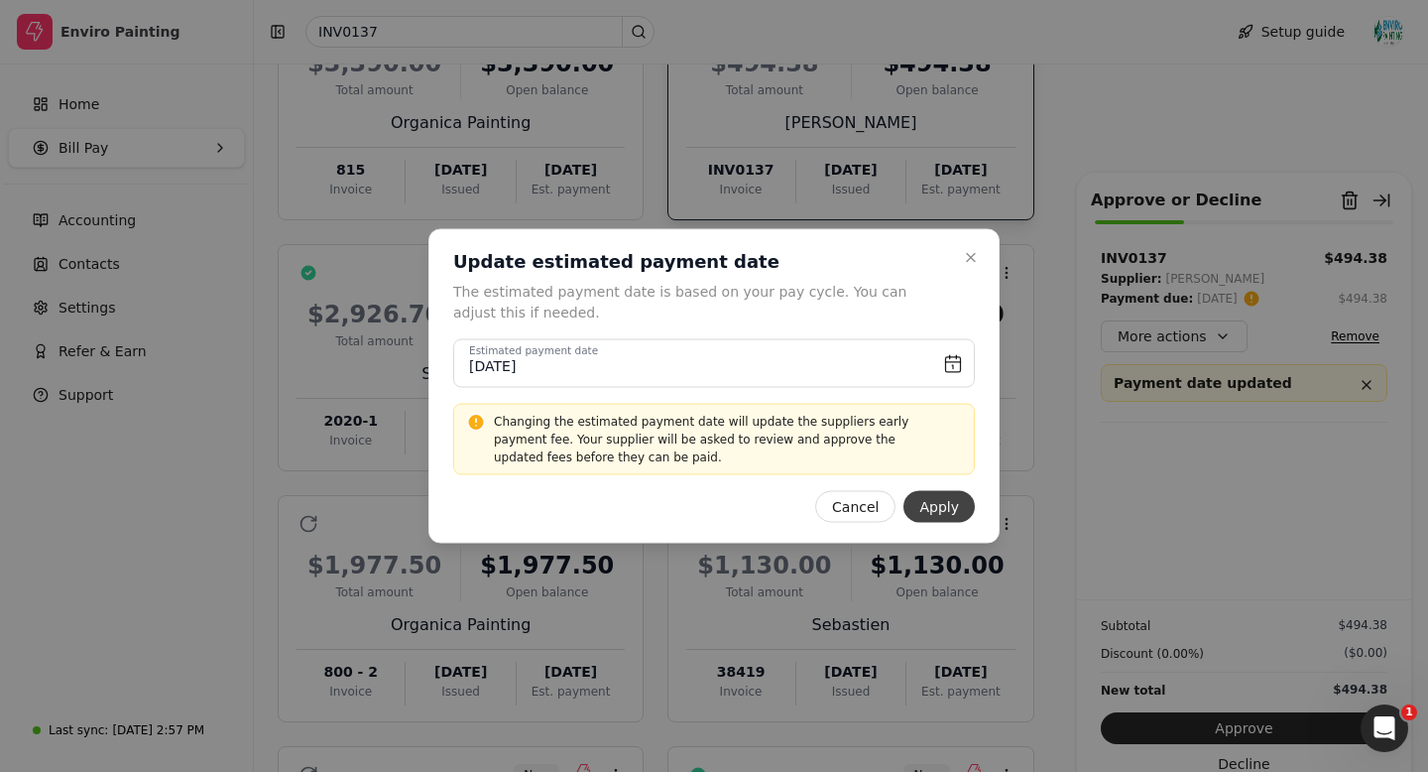
click at [940, 506] on button "Apply" at bounding box center [939, 507] width 71 height 32
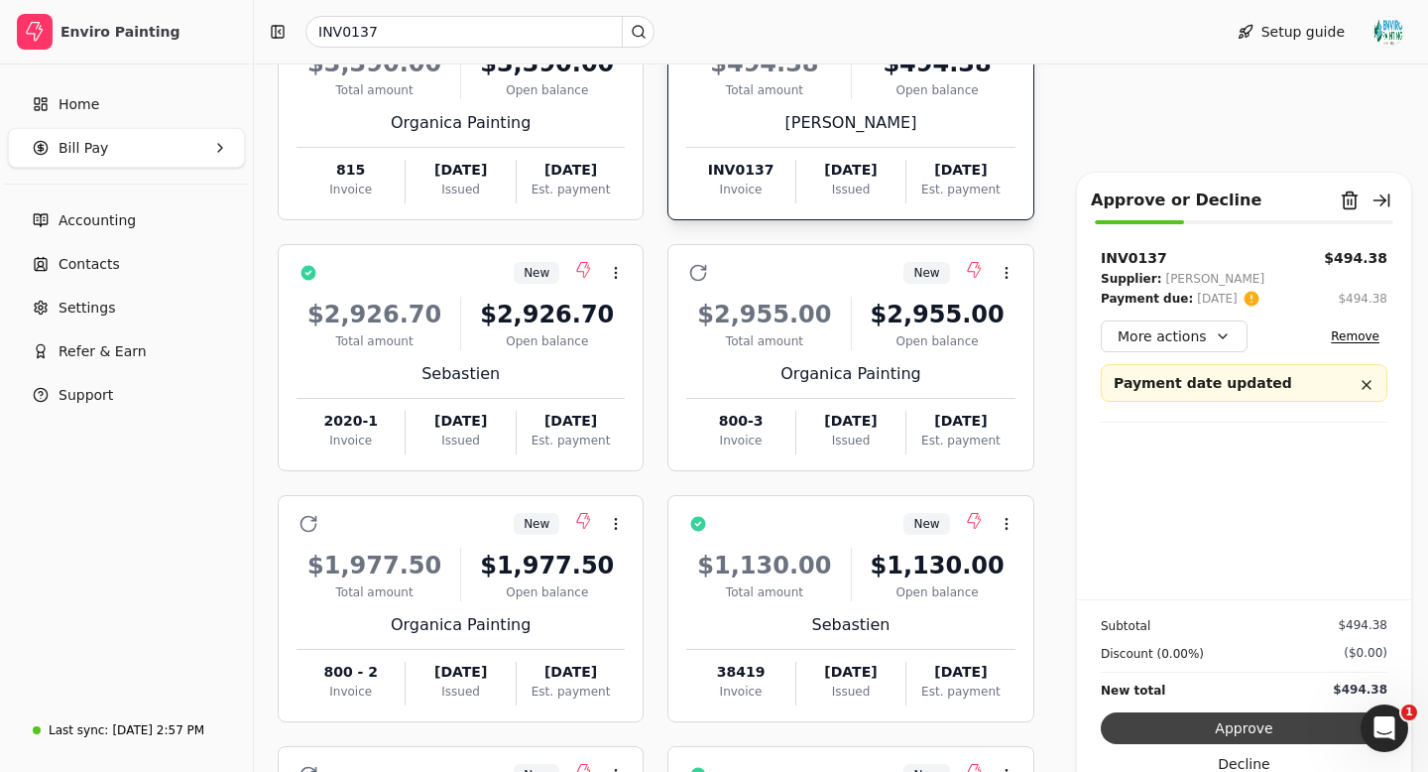
click at [1219, 723] on button "Approve" at bounding box center [1244, 728] width 287 height 32
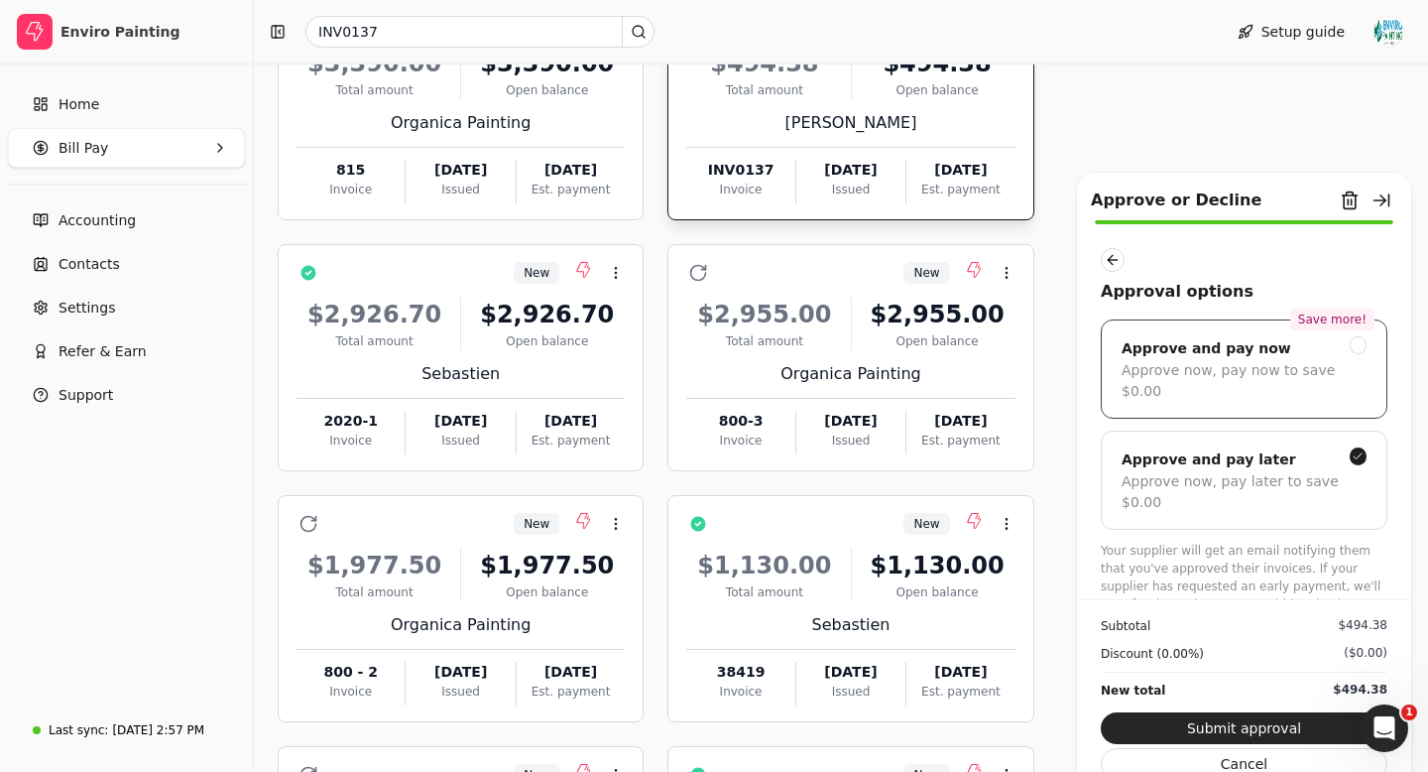
click at [1359, 345] on div at bounding box center [1359, 345] width 18 height 18
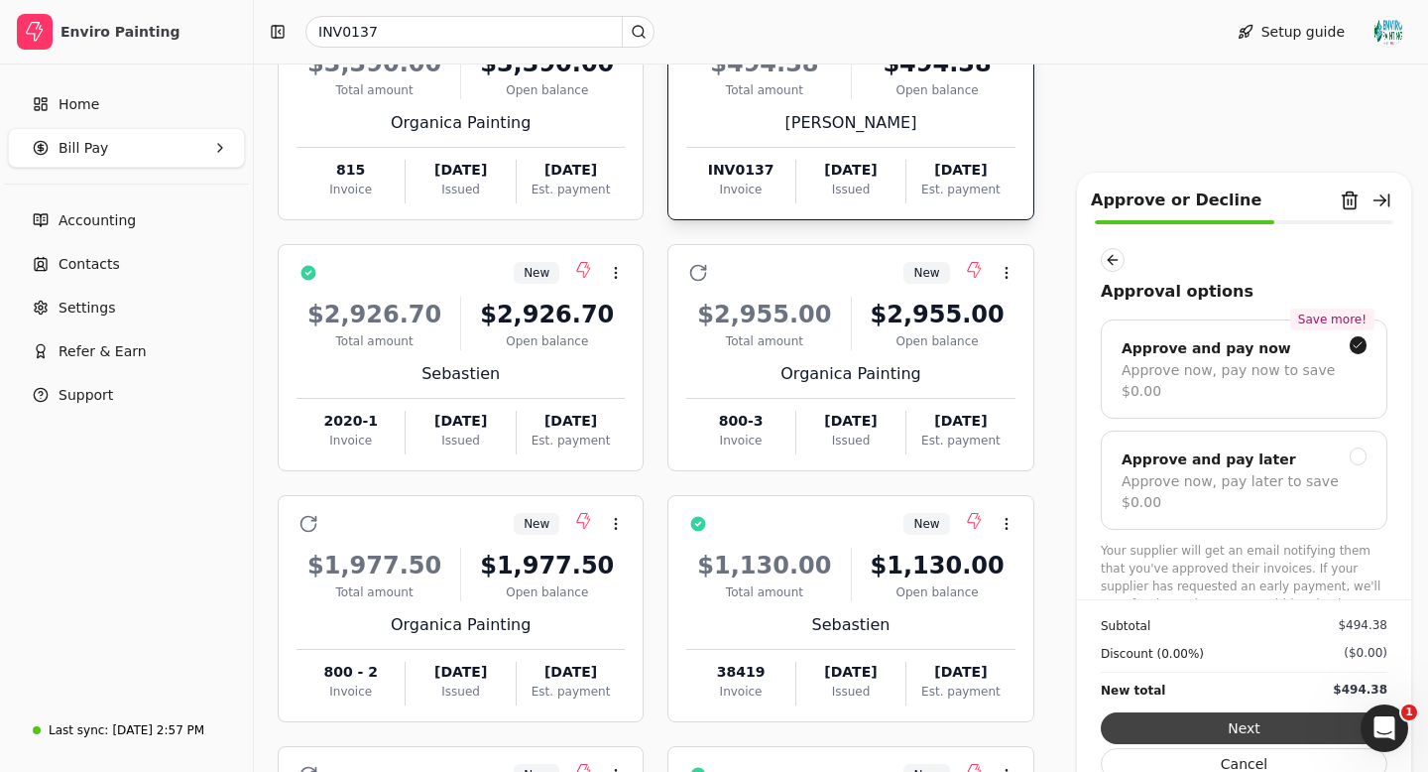
click at [1246, 723] on button "Next" at bounding box center [1244, 728] width 287 height 32
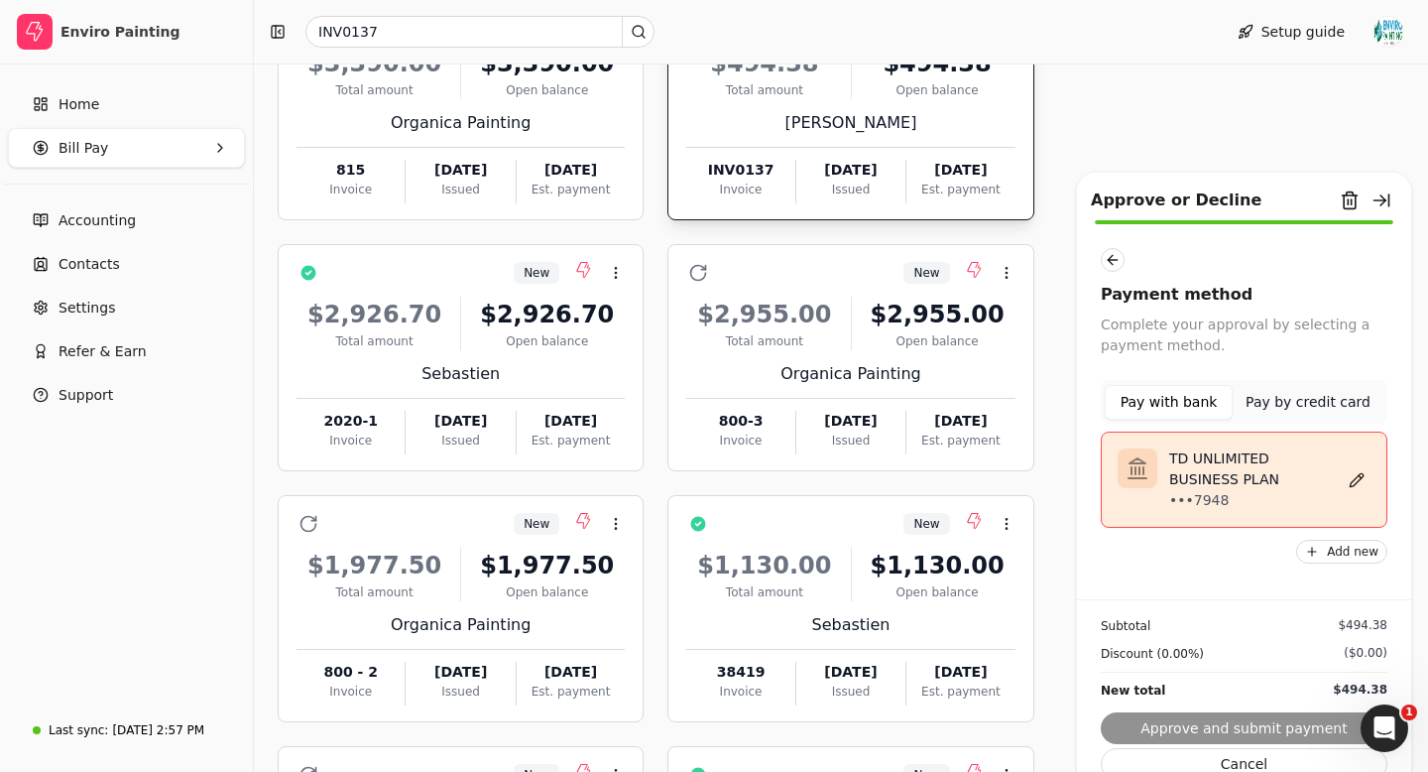
click at [1328, 406] on button "Pay by credit card" at bounding box center [1308, 402] width 151 height 35
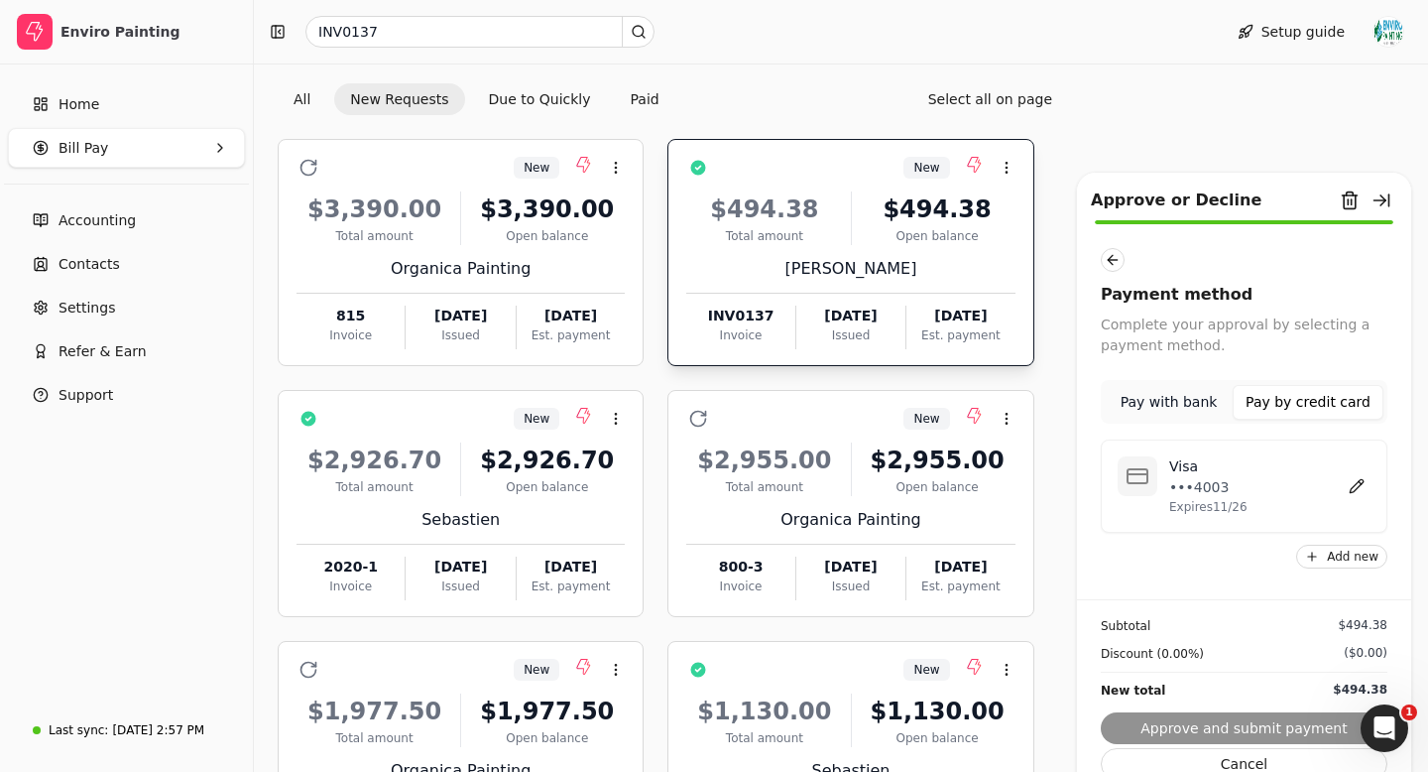
scroll to position [143, 0]
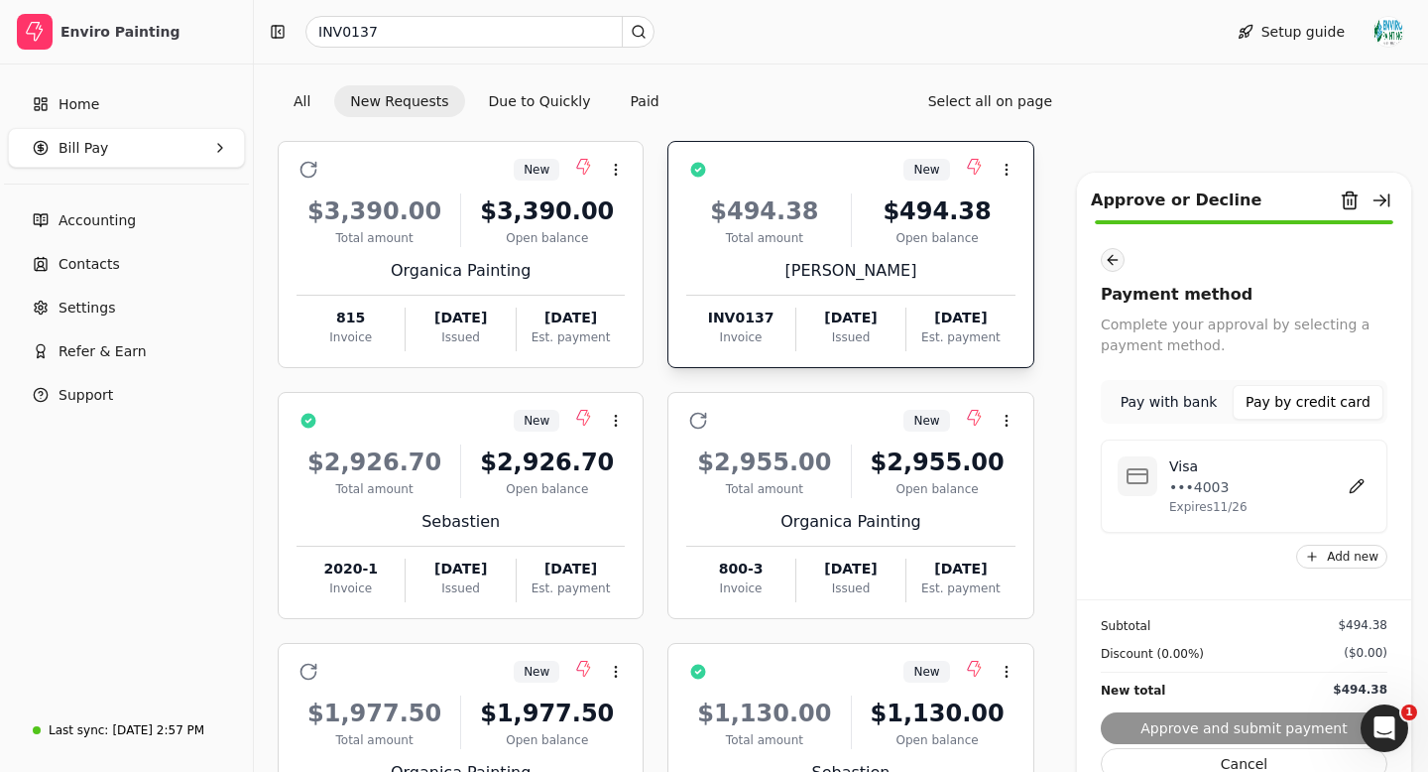
click at [1113, 261] on button "button" at bounding box center [1113, 260] width 24 height 24
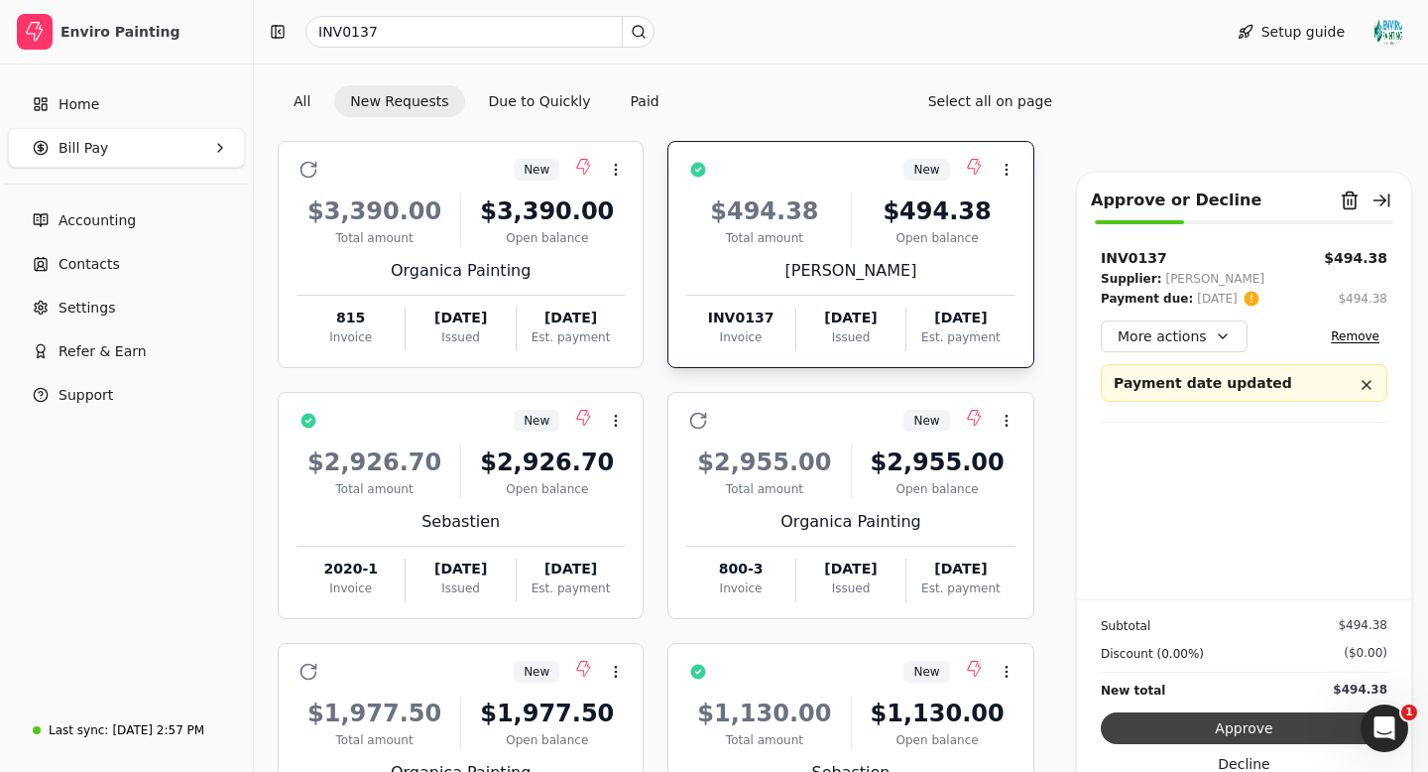
click at [1210, 724] on button "Approve" at bounding box center [1244, 728] width 287 height 32
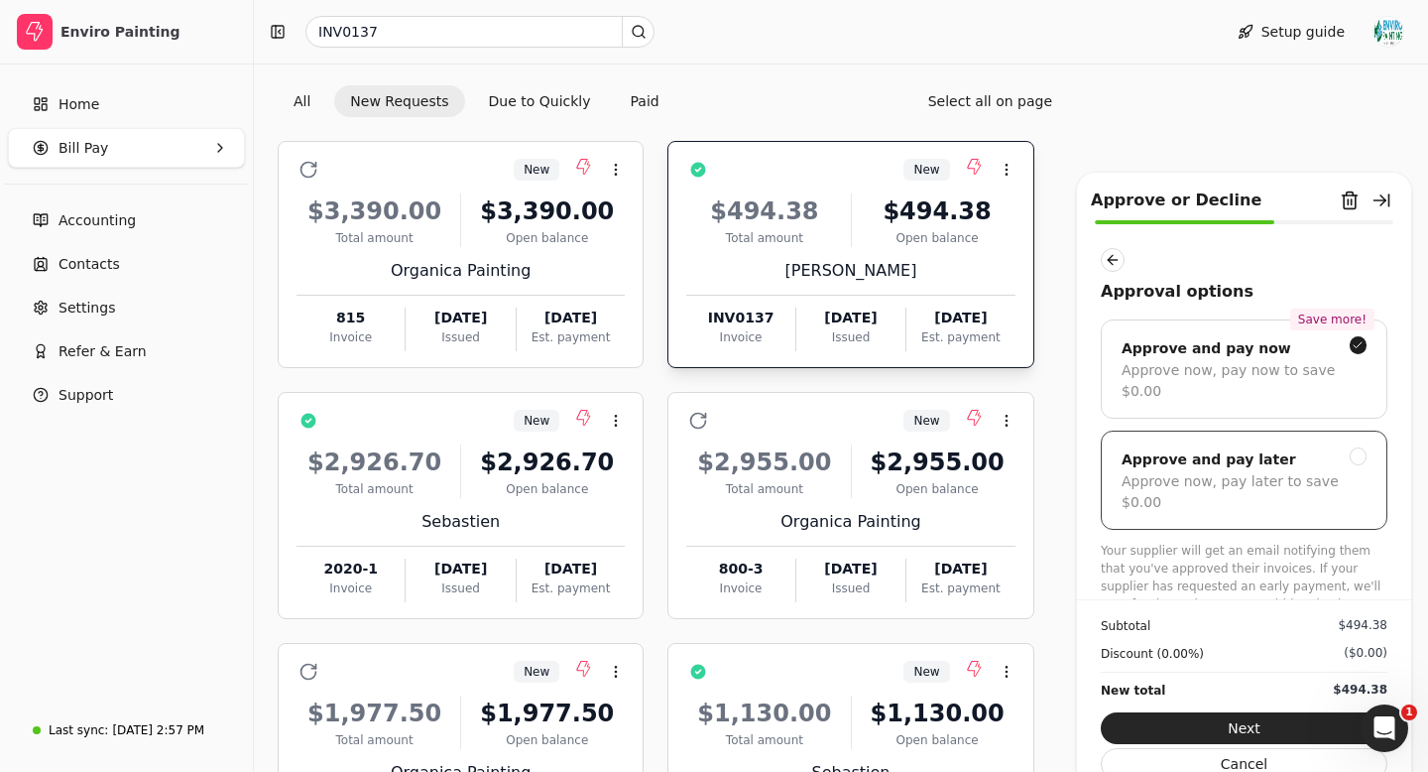
click at [1358, 447] on div at bounding box center [1359, 456] width 18 height 18
click at [1212, 730] on button "Submit approval" at bounding box center [1244, 728] width 287 height 32
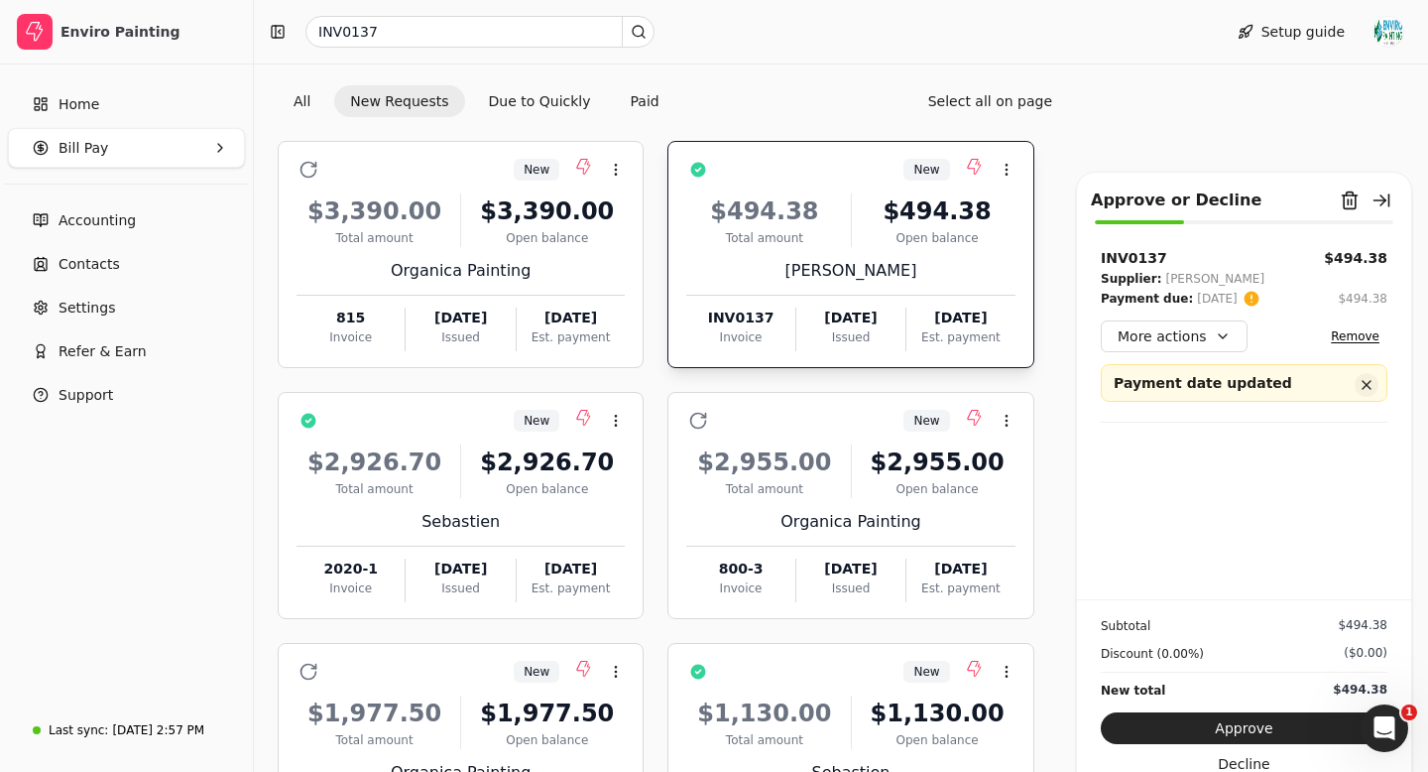
click at [1371, 388] on button "button" at bounding box center [1367, 385] width 24 height 24
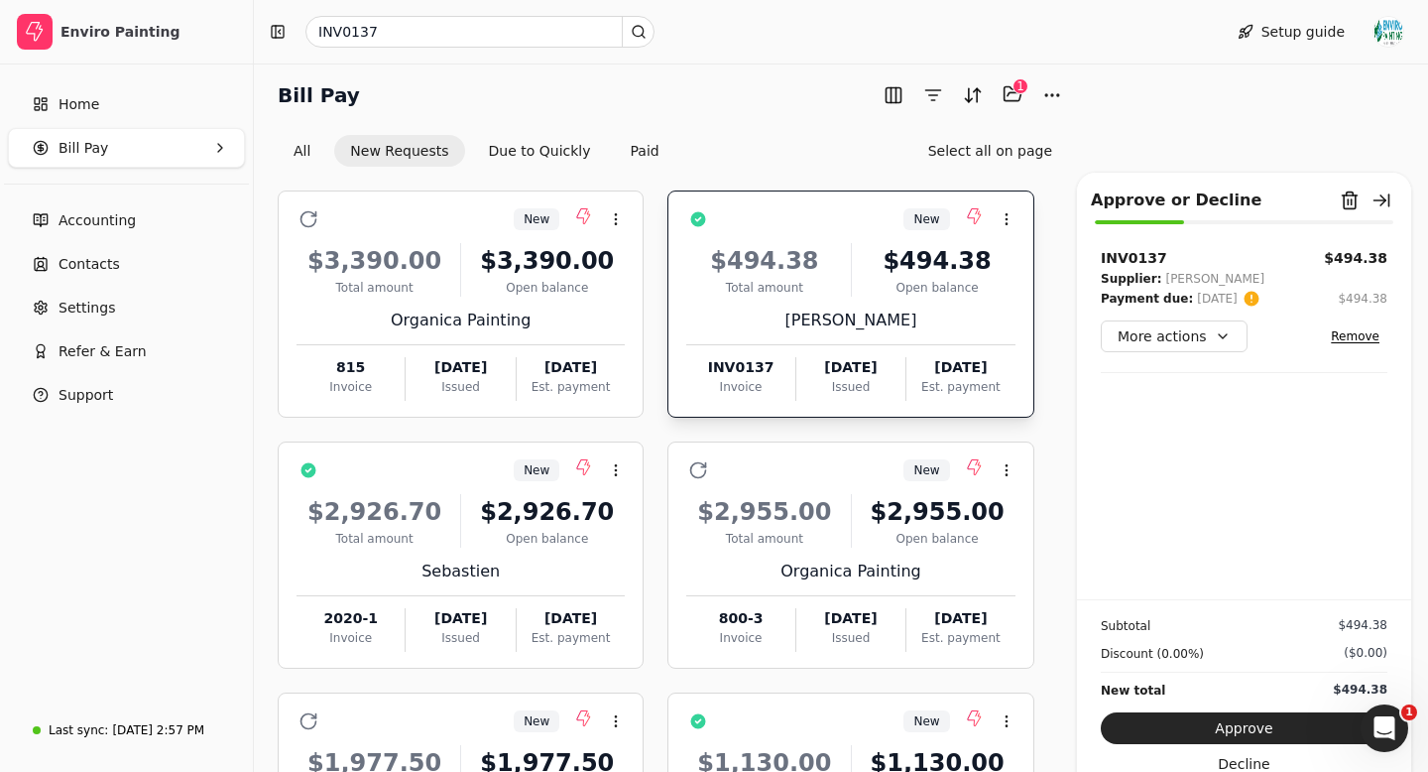
scroll to position [0, 0]
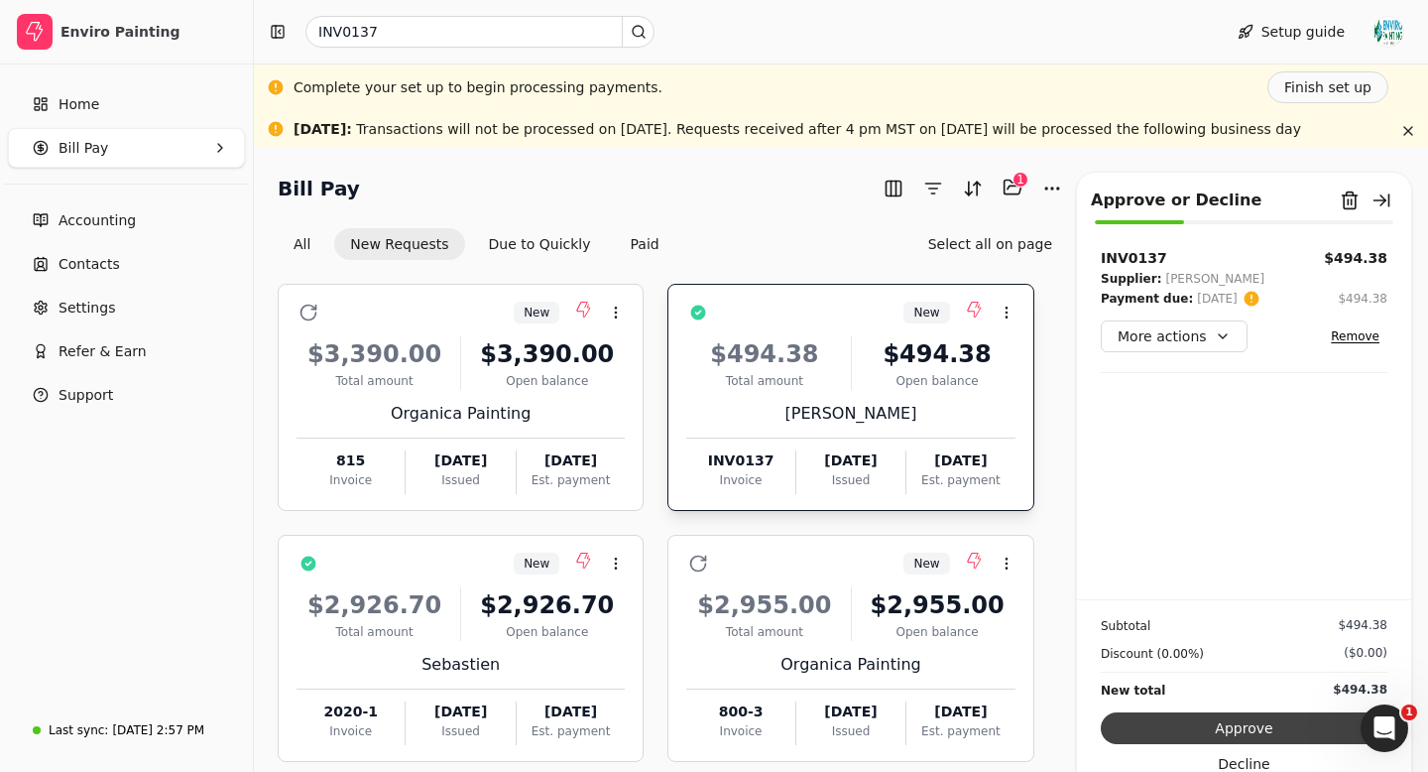
click at [1223, 725] on button "Approve" at bounding box center [1244, 728] width 287 height 32
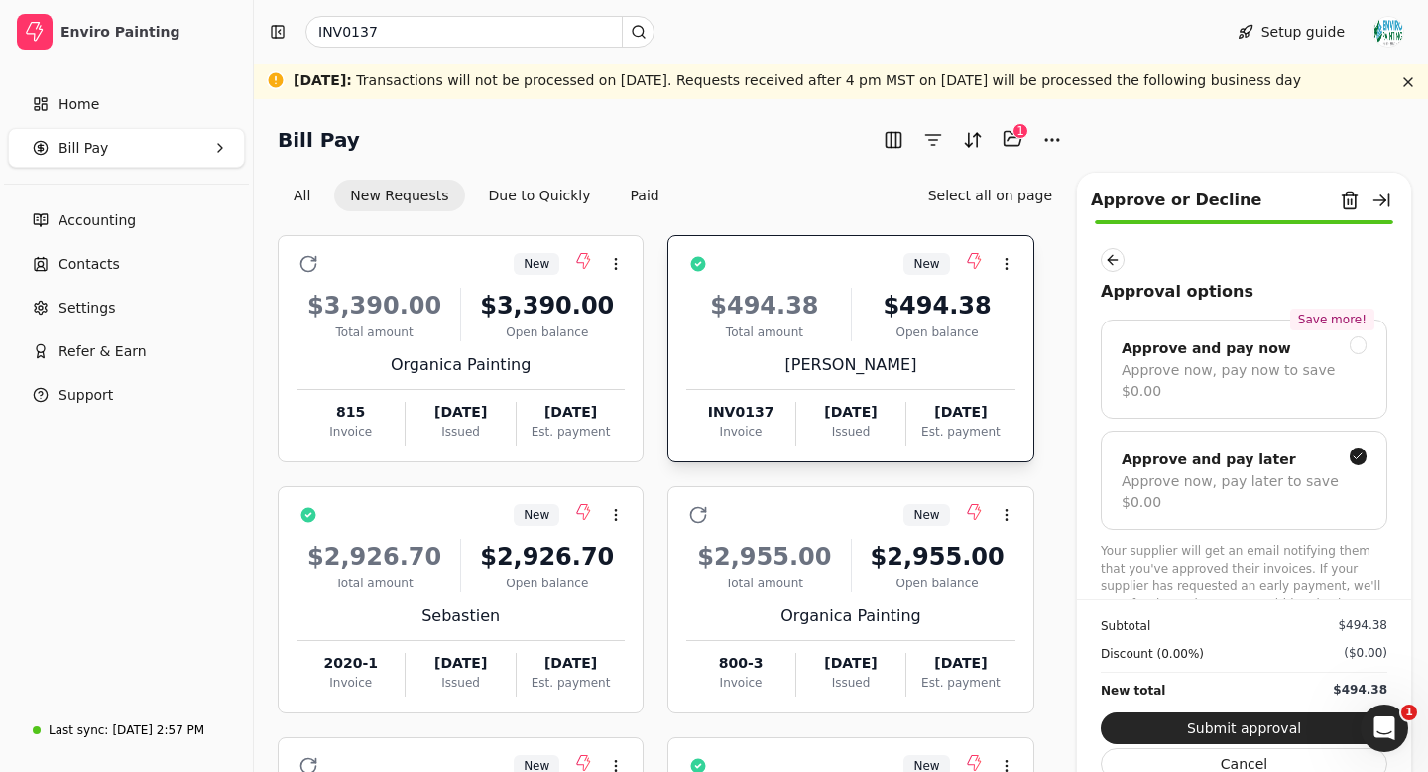
scroll to position [193, 0]
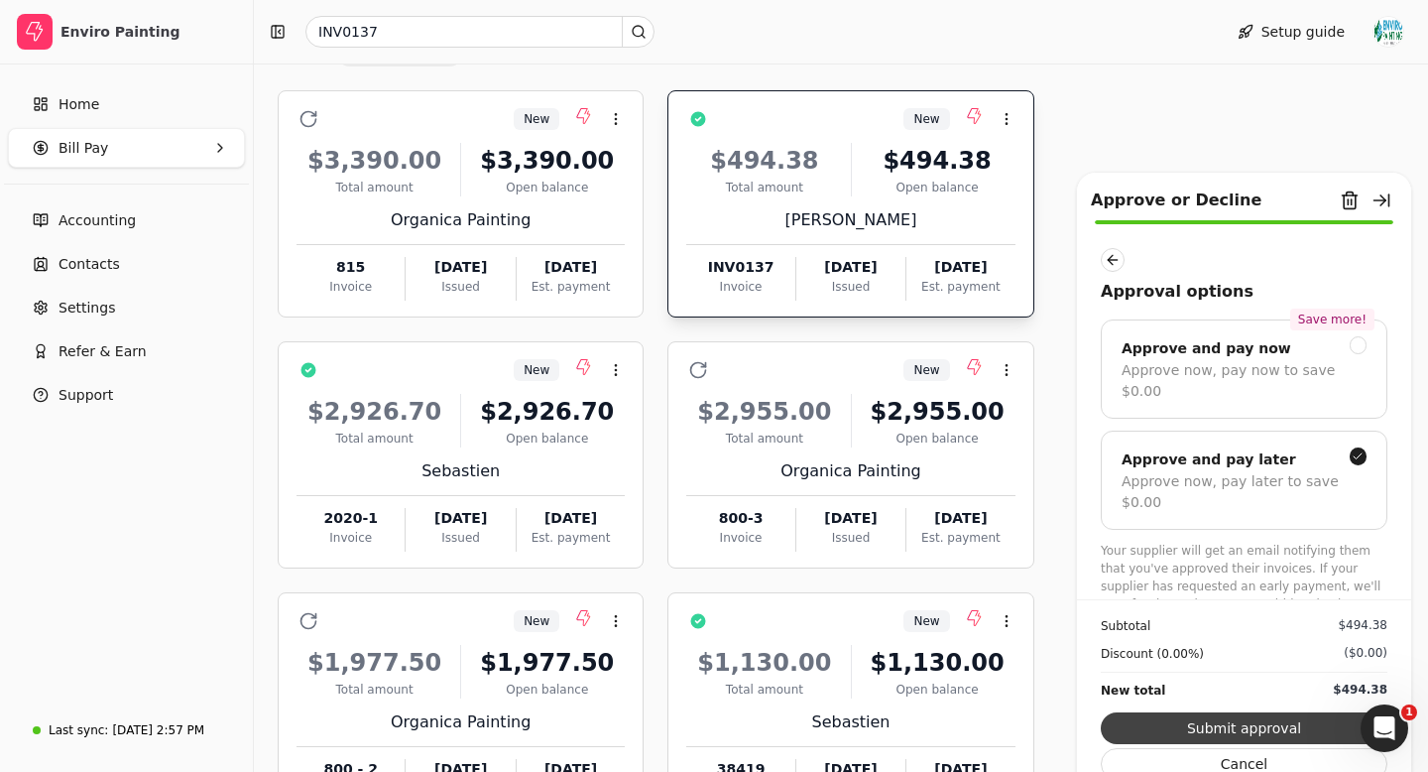
click at [1251, 723] on button "Submit approval" at bounding box center [1244, 728] width 287 height 32
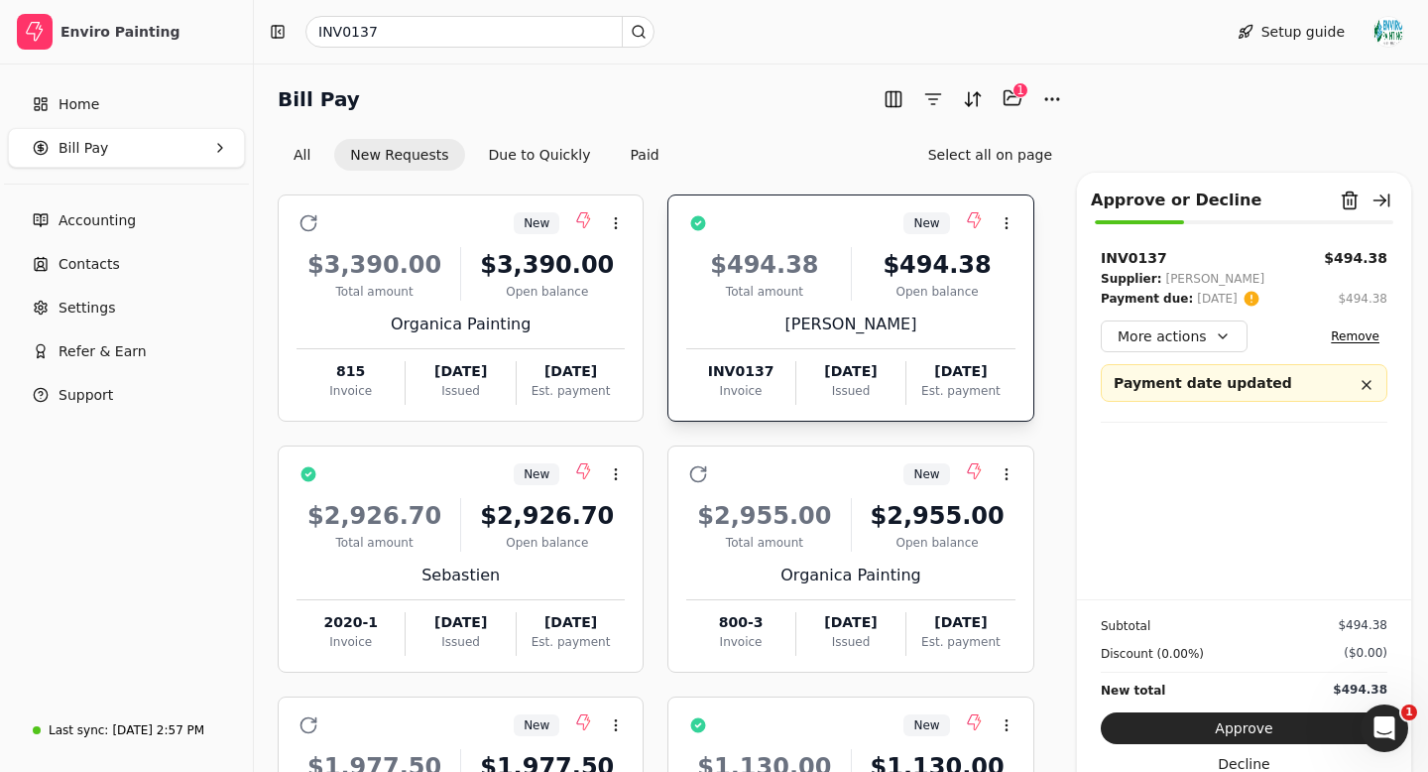
scroll to position [0, 0]
